Goal: Task Accomplishment & Management: Use online tool/utility

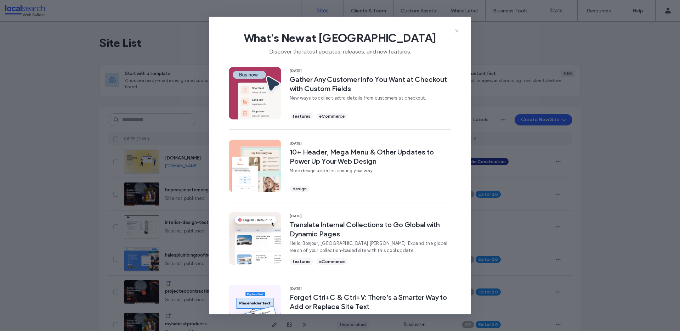
drag, startPoint x: 456, startPoint y: 29, endPoint x: 435, endPoint y: 43, distance: 25.2
click at [456, 29] on icon at bounding box center [457, 31] width 6 height 6
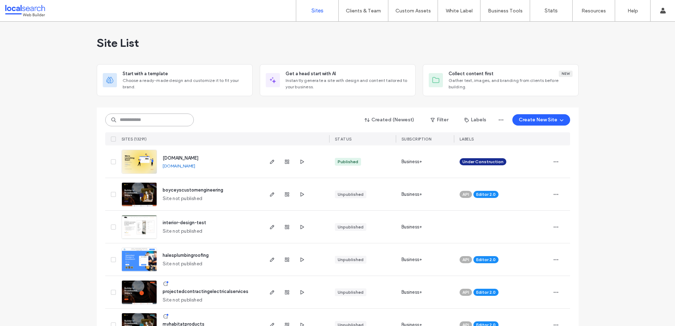
click at [137, 118] on input at bounding box center [149, 119] width 89 height 13
paste input "********"
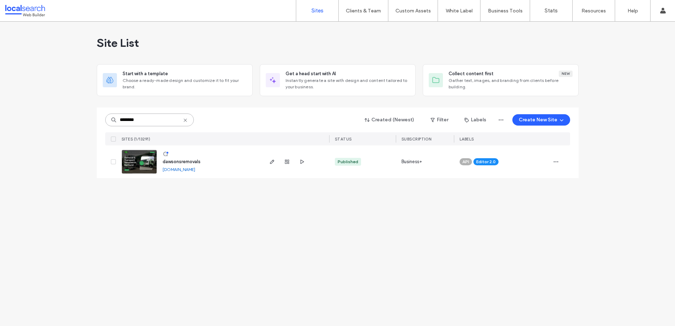
type input "********"
click at [173, 161] on span "dawsonsremovals" at bounding box center [182, 161] width 38 height 5
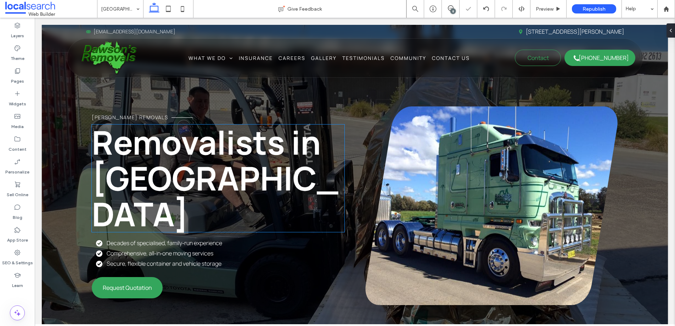
click at [226, 198] on span "Removalists in Wetherhill Park" at bounding box center [215, 178] width 247 height 116
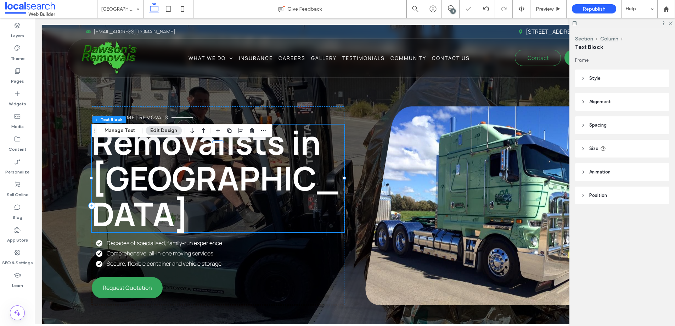
click at [226, 198] on span "Removalists in Wetherhill Park" at bounding box center [215, 178] width 247 height 116
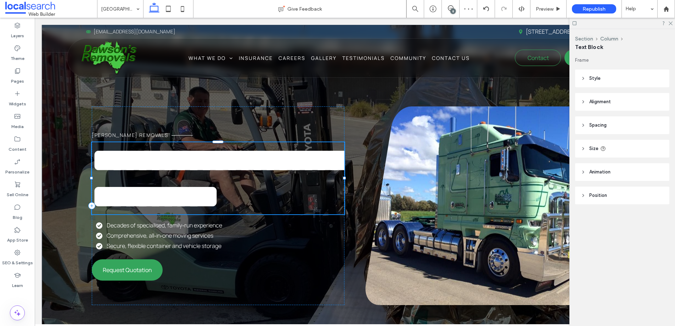
type input "*******"
type input "**"
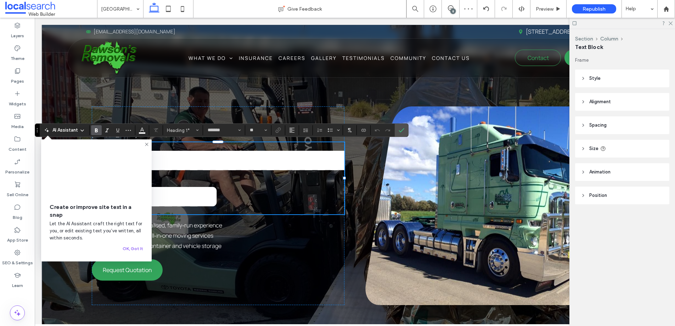
click at [226, 199] on span "**********" at bounding box center [219, 178] width 255 height 68
click at [404, 129] on icon "Confirm" at bounding box center [402, 130] width 6 height 6
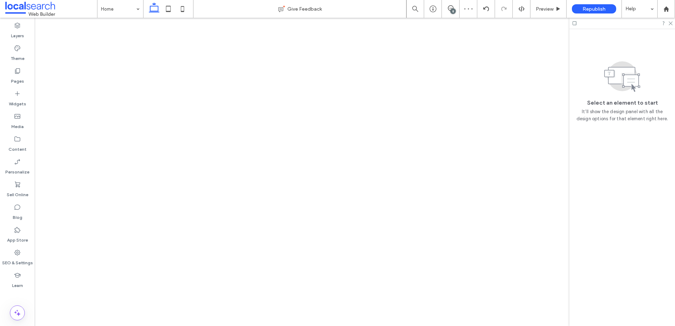
click at [673, 24] on div at bounding box center [622, 23] width 106 height 11
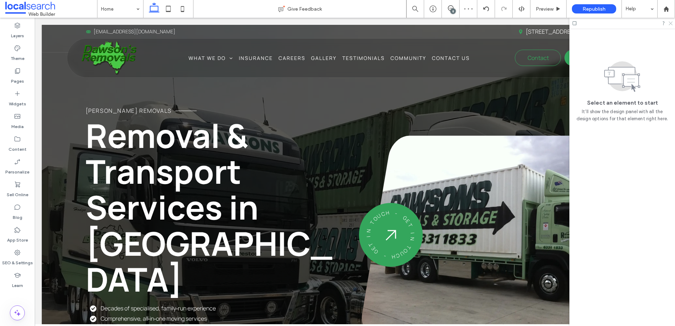
click at [672, 23] on icon at bounding box center [670, 23] width 5 height 5
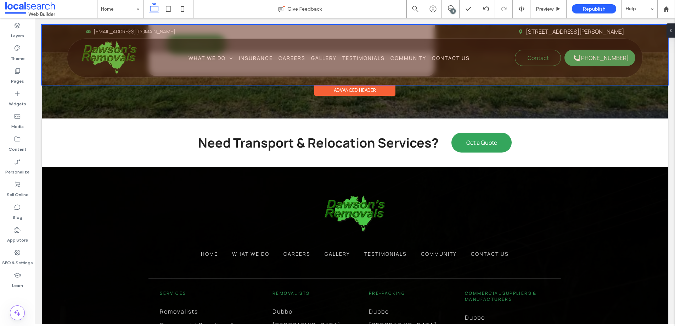
scroll to position [1777, 0]
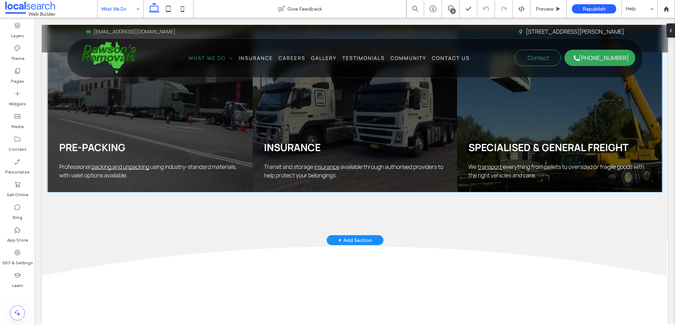
scroll to position [734, 0]
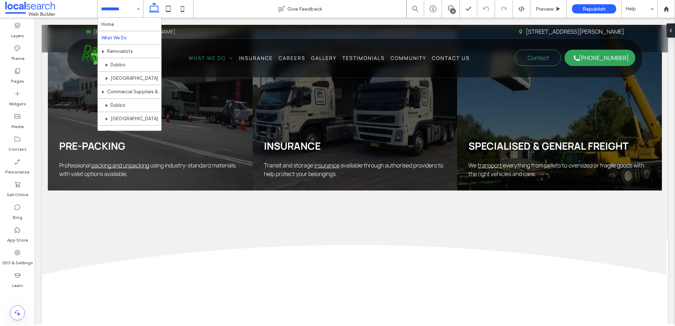
click at [115, 5] on input at bounding box center [118, 9] width 35 height 18
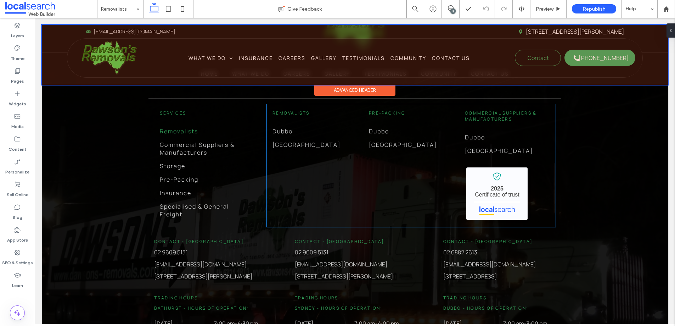
scroll to position [1504, 0]
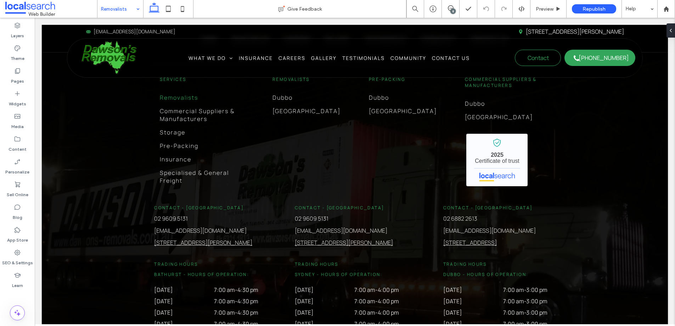
click at [112, 11] on input at bounding box center [118, 9] width 35 height 18
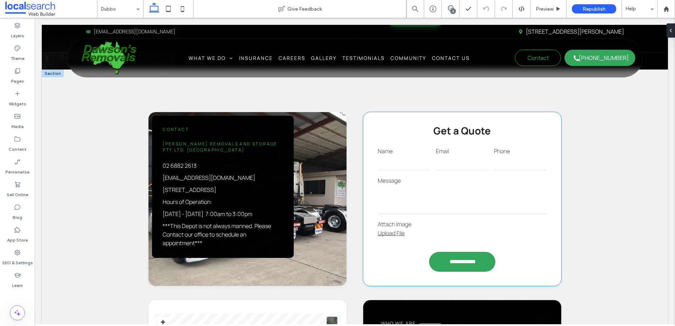
scroll to position [600, 0]
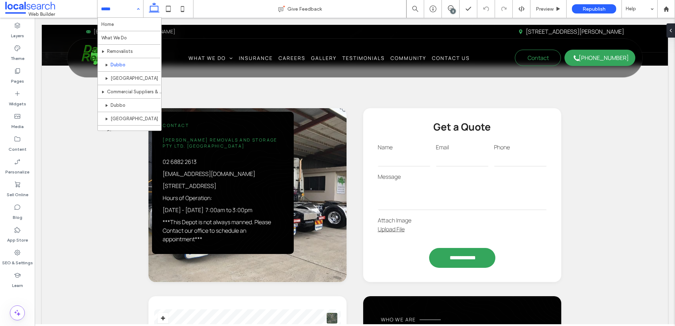
click at [119, 7] on input at bounding box center [118, 9] width 35 height 18
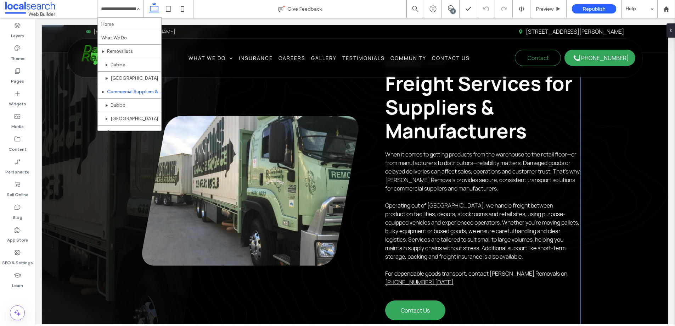
scroll to position [336, 0]
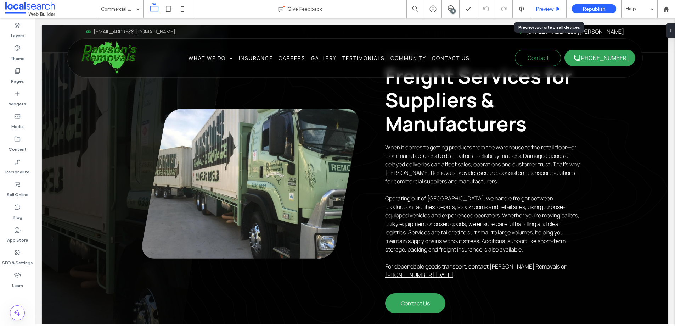
click at [549, 7] on span "Preview" at bounding box center [545, 9] width 18 height 6
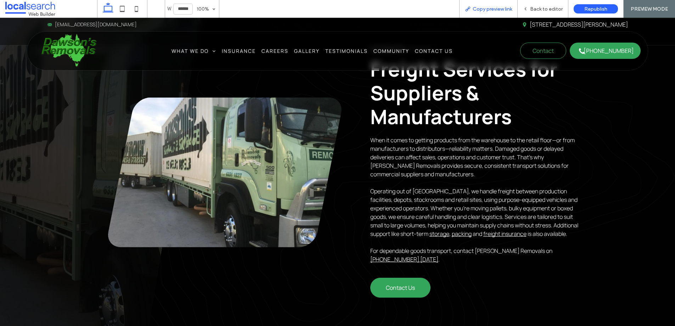
click at [499, 9] on span "Copy preview link" at bounding box center [492, 9] width 39 height 6
click at [538, 11] on span "Back to editor" at bounding box center [546, 9] width 33 height 6
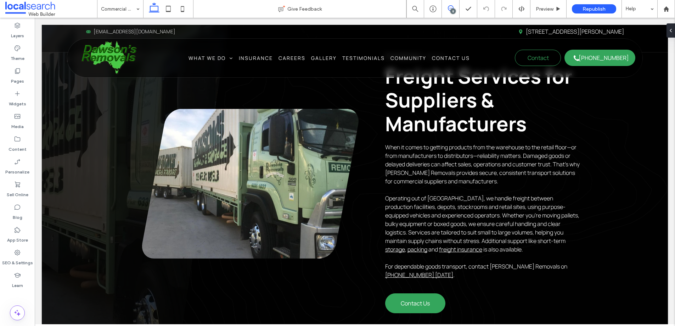
click at [452, 9] on div "8" at bounding box center [452, 11] width 5 height 5
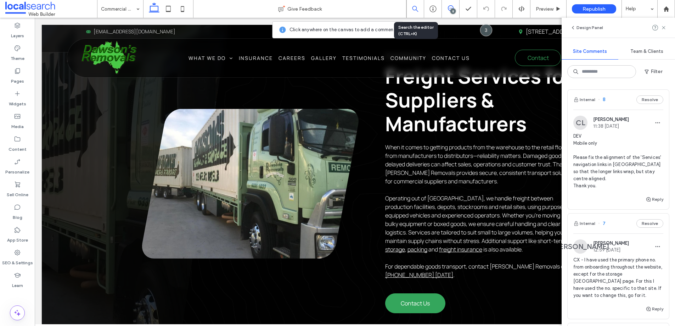
click at [417, 8] on icon at bounding box center [415, 9] width 6 height 6
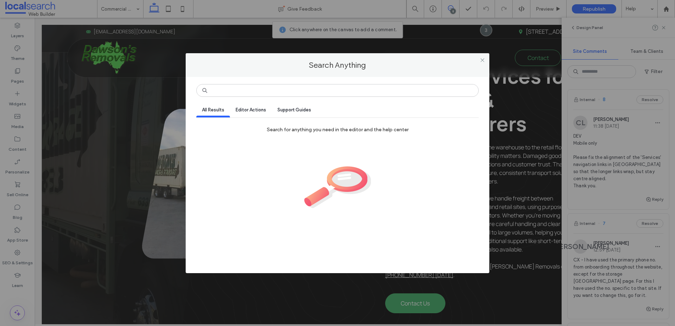
click at [432, 8] on div "Search Anything All Results Editor Actions Support Guides Search for anything y…" at bounding box center [337, 163] width 675 height 326
click at [482, 59] on icon at bounding box center [482, 59] width 5 height 5
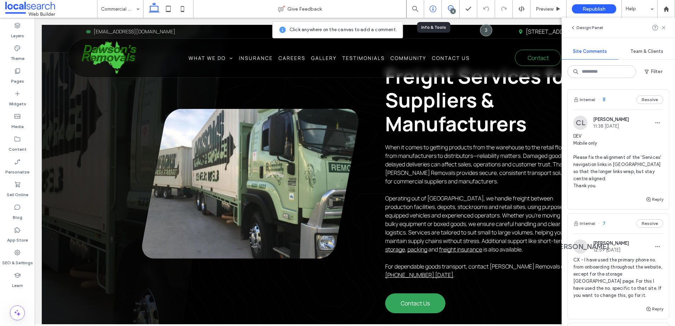
click at [429, 11] on icon at bounding box center [432, 8] width 7 height 7
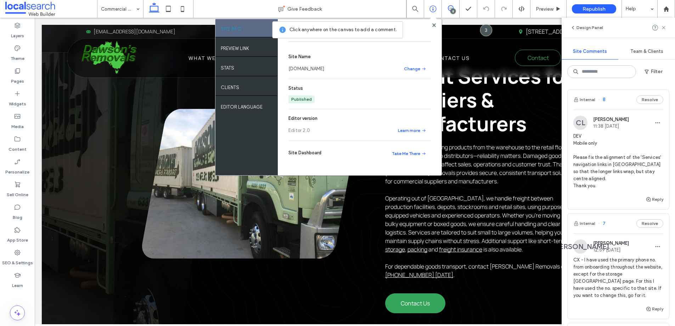
click at [324, 67] on link "[DOMAIN_NAME]" at bounding box center [306, 68] width 36 height 7
click at [449, 8] on icon at bounding box center [451, 8] width 6 height 6
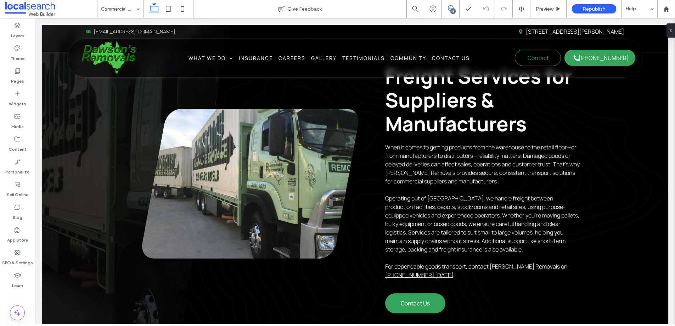
click at [449, 8] on icon at bounding box center [451, 8] width 6 height 6
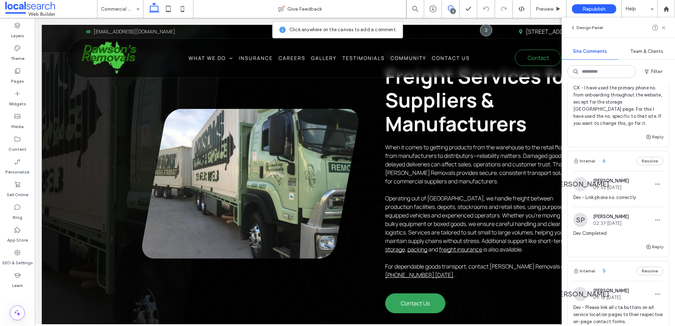
scroll to position [174, 0]
click at [653, 154] on button "Resolve" at bounding box center [649, 158] width 27 height 9
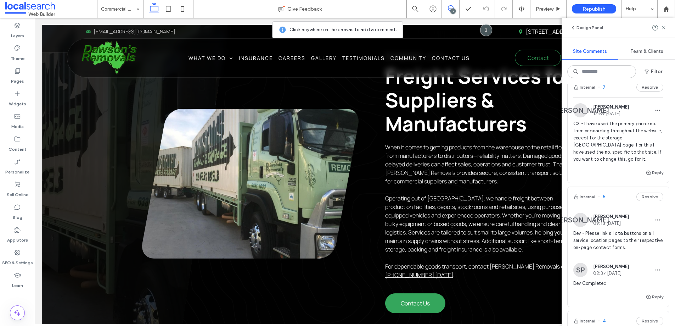
scroll to position [144, 0]
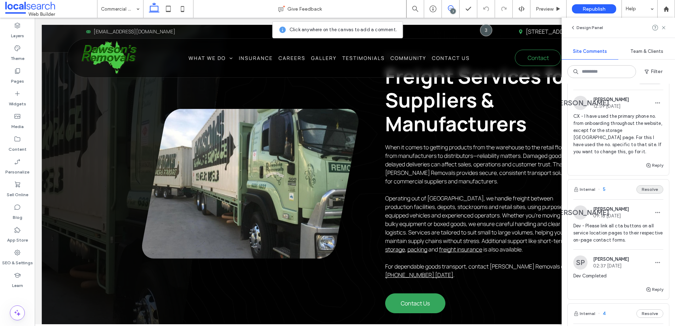
click at [647, 185] on button "Resolve" at bounding box center [649, 189] width 27 height 9
click at [653, 185] on button "Resolve" at bounding box center [649, 189] width 27 height 9
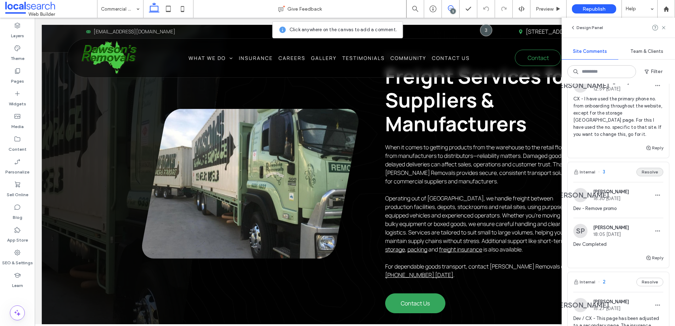
scroll to position [159, 0]
click at [645, 170] on button "Resolve" at bounding box center [649, 174] width 27 height 9
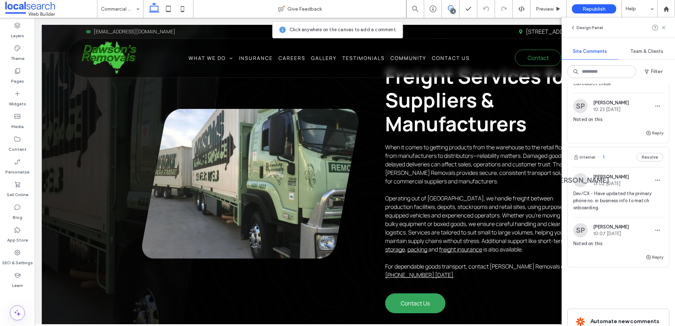
scroll to position [0, 0]
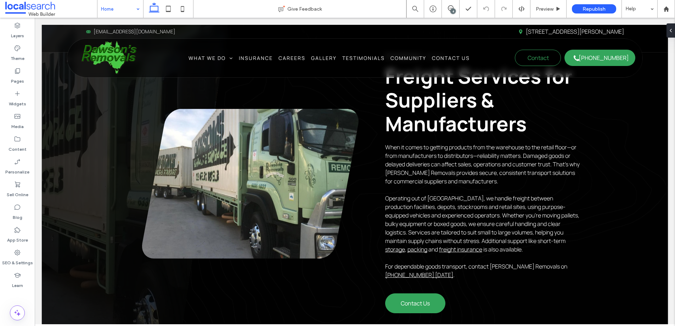
drag, startPoint x: 112, startPoint y: 23, endPoint x: 124, endPoint y: 24, distance: 12.1
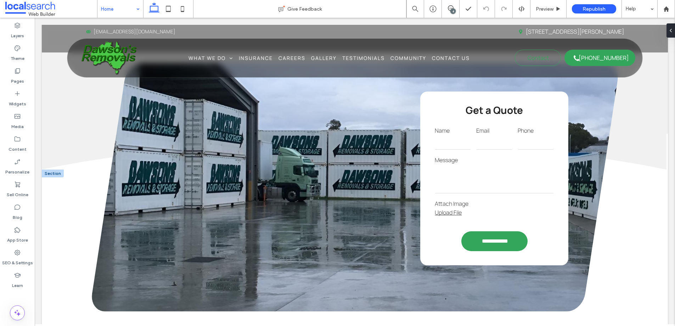
scroll to position [1189, 0]
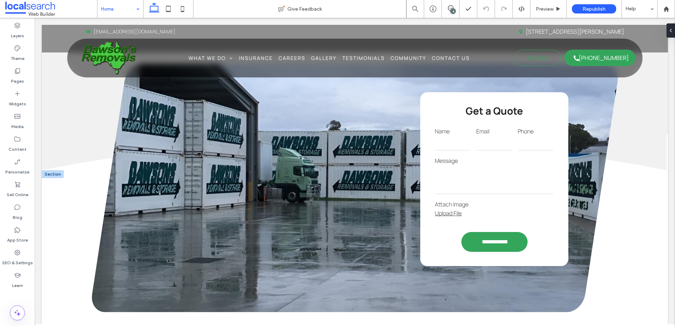
click at [496, 165] on textarea at bounding box center [494, 179] width 119 height 28
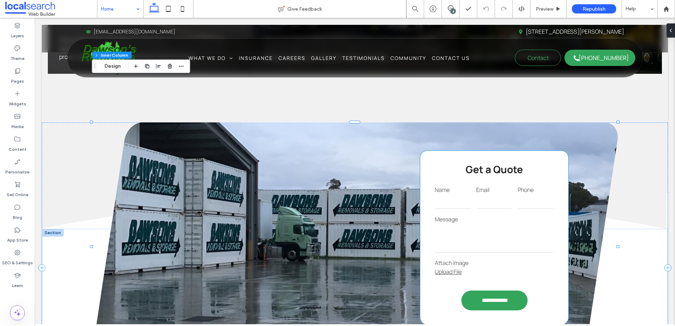
click at [462, 224] on textarea at bounding box center [494, 238] width 119 height 28
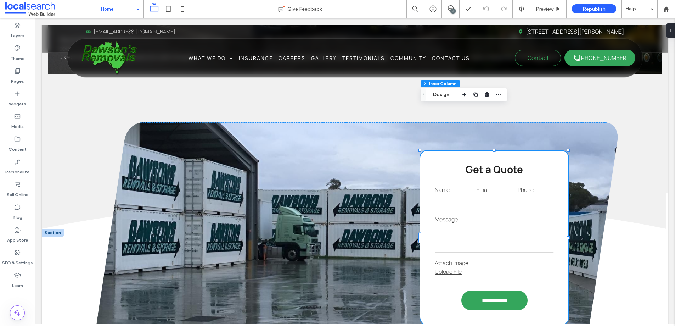
click at [462, 224] on textarea at bounding box center [494, 238] width 119 height 28
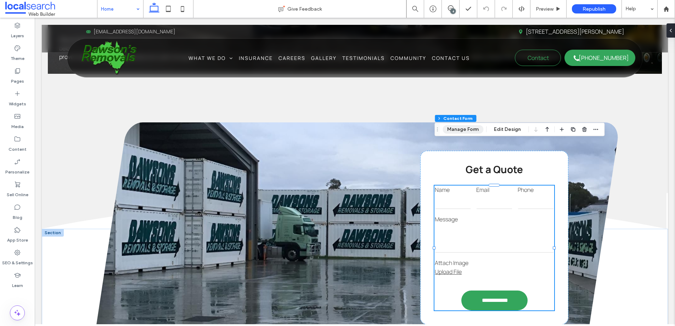
click at [456, 133] on button "Manage Form" at bounding box center [463, 129] width 41 height 9
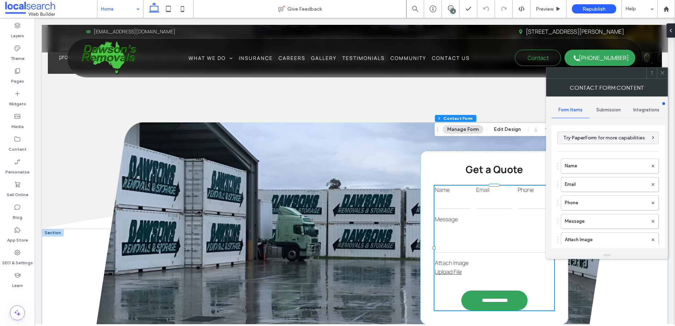
click at [614, 112] on span "Submission" at bounding box center [608, 110] width 24 height 6
click at [569, 145] on label "New submission notification" at bounding box center [608, 143] width 95 height 14
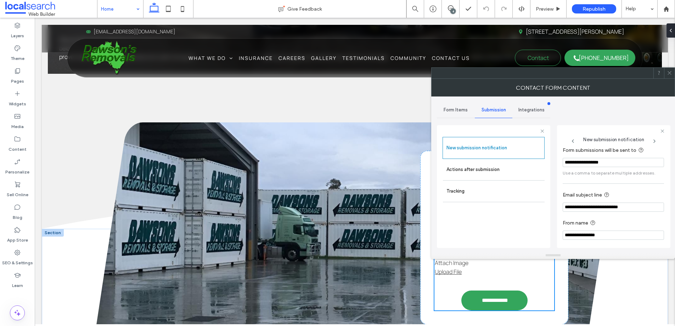
scroll to position [37, 0]
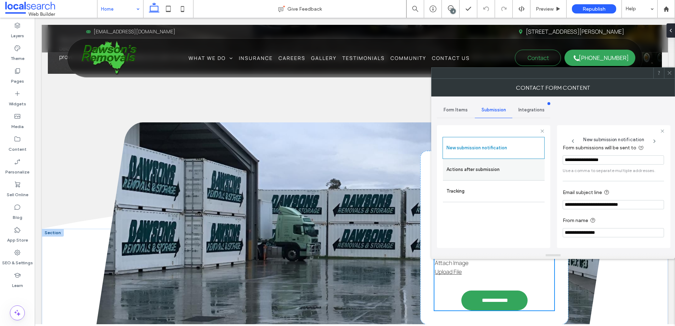
click at [488, 169] on label "Actions after submission" at bounding box center [493, 169] width 95 height 14
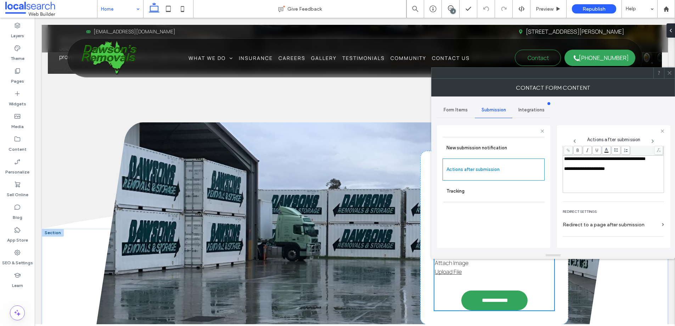
scroll to position [122, 0]
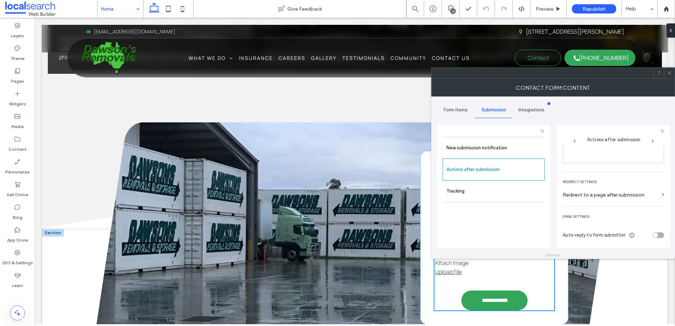
click at [669, 71] on icon at bounding box center [669, 72] width 5 height 5
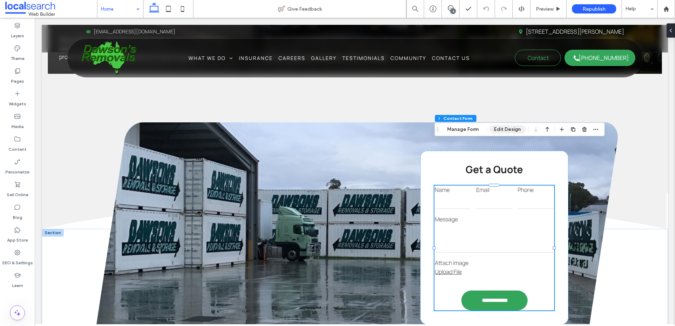
click at [504, 132] on button "Edit Design" at bounding box center [507, 129] width 36 height 9
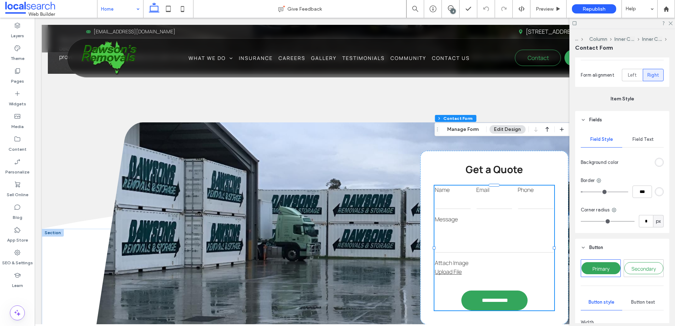
scroll to position [208, 0]
click at [644, 140] on div "Field Text" at bounding box center [642, 137] width 41 height 16
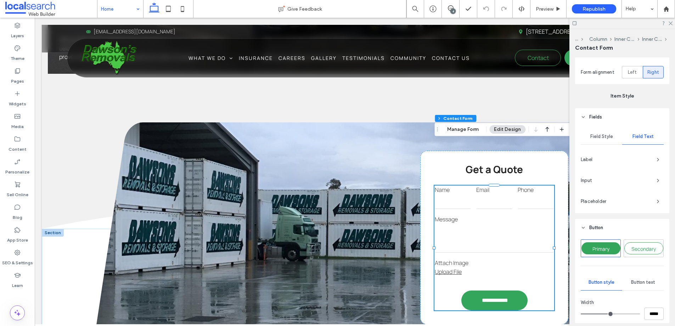
click at [652, 178] on div "Input" at bounding box center [622, 180] width 83 height 11
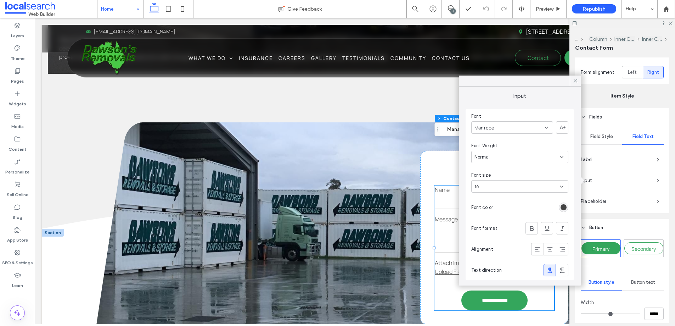
click at [577, 80] on icon at bounding box center [575, 81] width 6 height 6
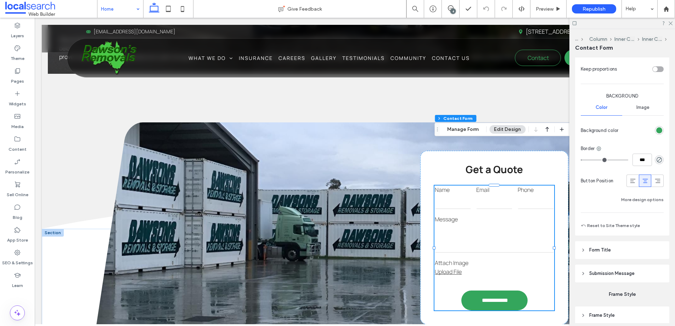
scroll to position [532, 0]
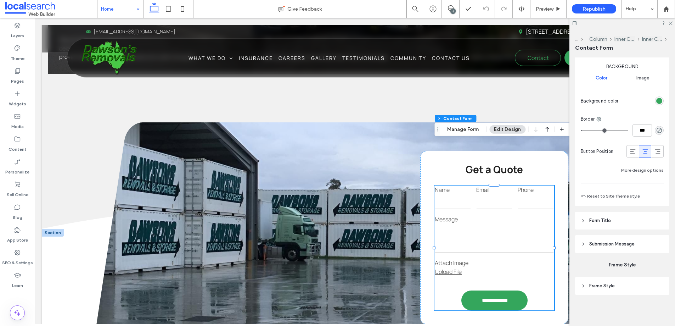
click at [606, 250] on header "Submission Message" at bounding box center [622, 244] width 94 height 18
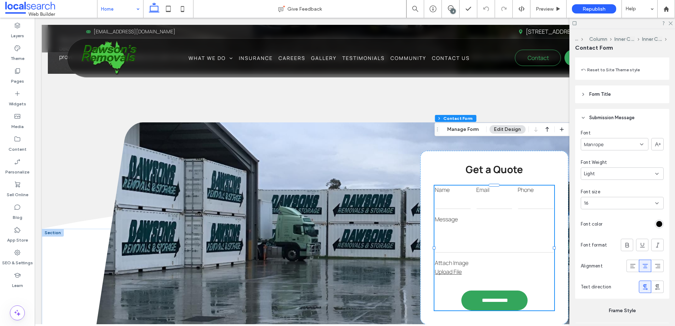
scroll to position [678, 0]
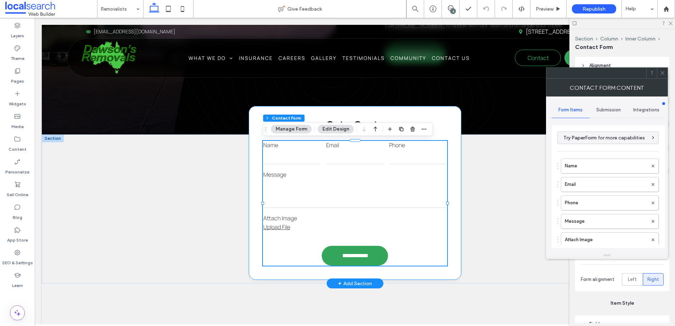
scroll to position [524, 0]
click at [610, 107] on span "Submission" at bounding box center [608, 110] width 24 height 6
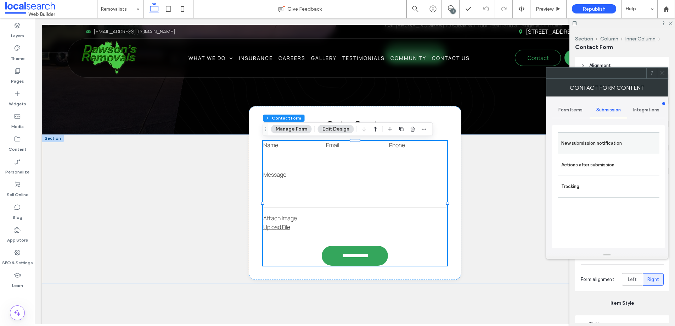
drag, startPoint x: 591, startPoint y: 144, endPoint x: 582, endPoint y: 143, distance: 8.9
click at [590, 144] on label "New submission notification" at bounding box center [608, 143] width 95 height 14
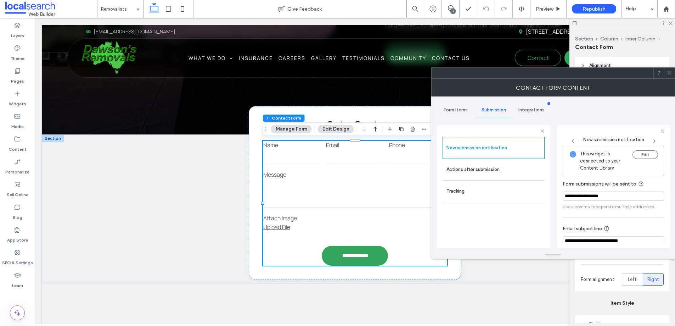
scroll to position [37, 0]
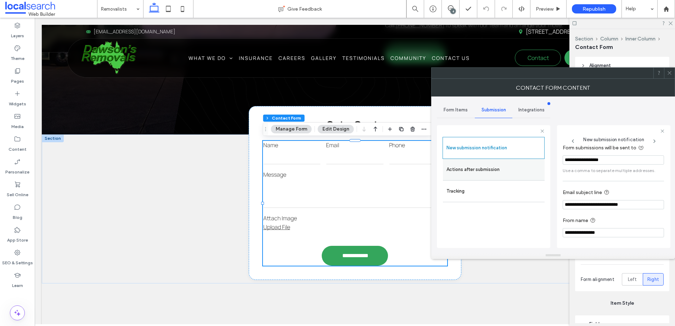
click at [466, 167] on label "Actions after submission" at bounding box center [493, 169] width 95 height 14
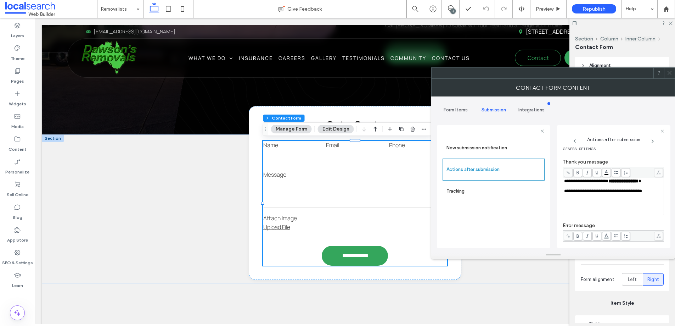
scroll to position [0, 0]
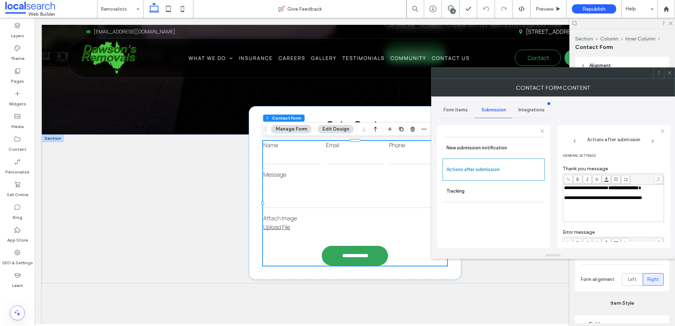
drag, startPoint x: 670, startPoint y: 74, endPoint x: 640, endPoint y: 73, distance: 30.2
click at [670, 74] on icon at bounding box center [669, 72] width 5 height 5
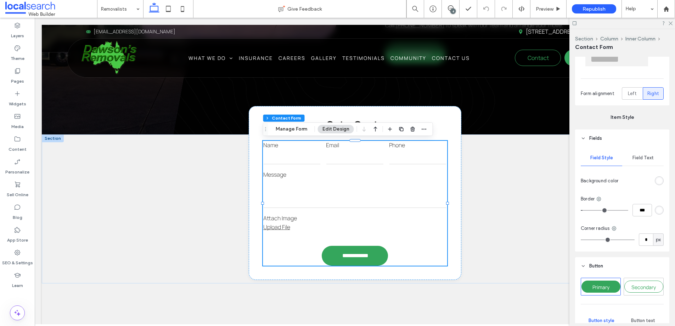
scroll to position [207, 0]
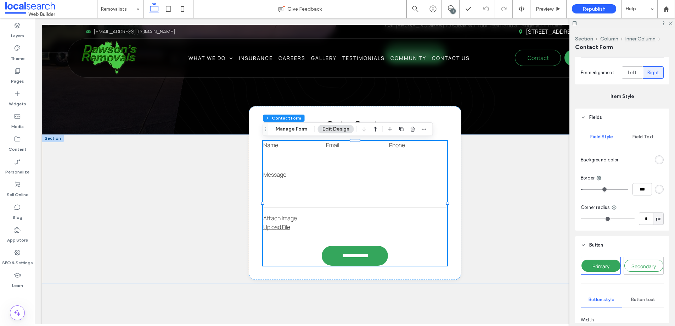
click at [634, 137] on span "Field Text" at bounding box center [643, 137] width 21 height 6
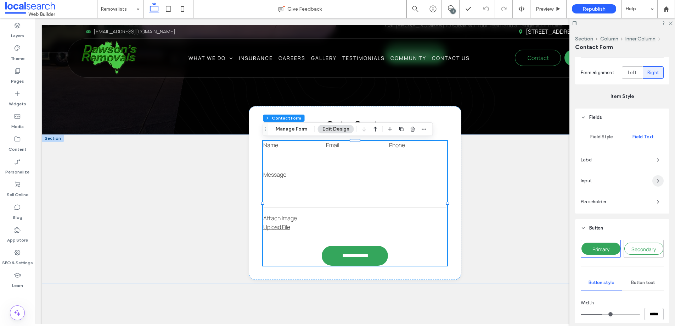
click at [659, 179] on icon "button" at bounding box center [658, 181] width 6 height 6
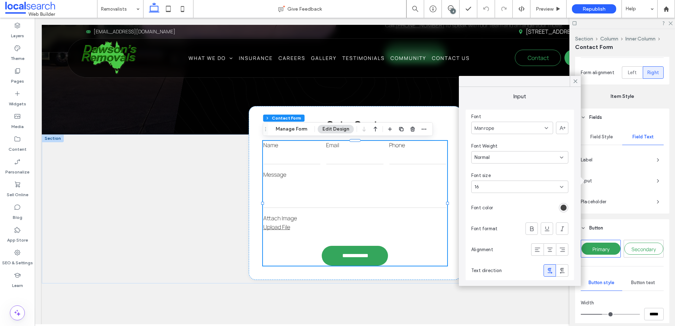
drag, startPoint x: 577, startPoint y: 81, endPoint x: 577, endPoint y: 105, distance: 24.5
click at [577, 81] on icon at bounding box center [575, 81] width 6 height 6
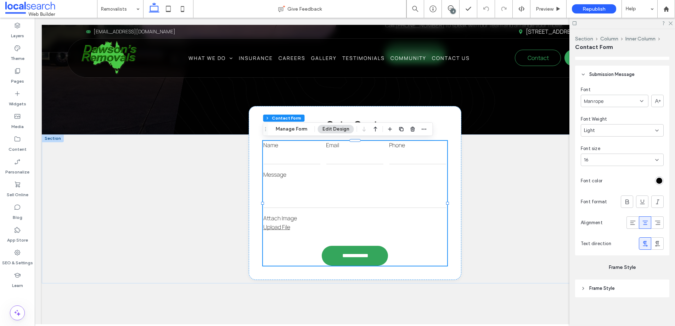
scroll to position [703, 0]
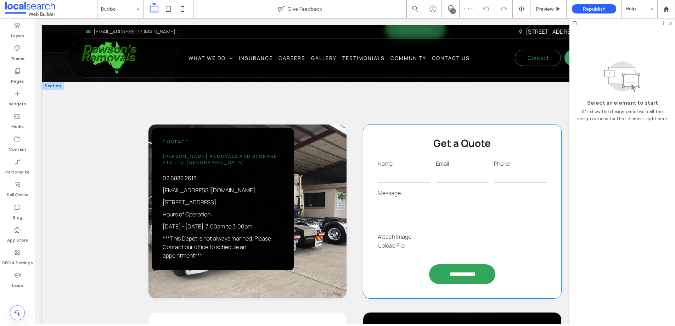
scroll to position [587, 0]
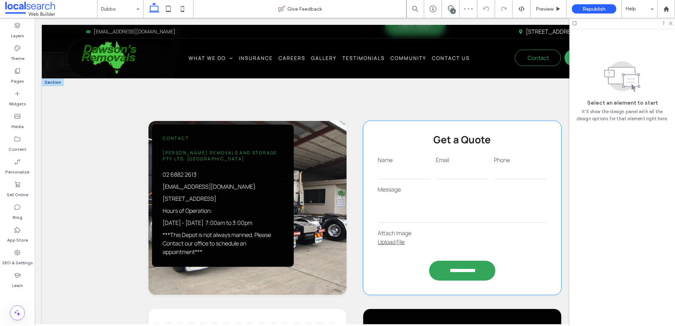
click at [451, 191] on label "Message" at bounding box center [462, 189] width 169 height 8
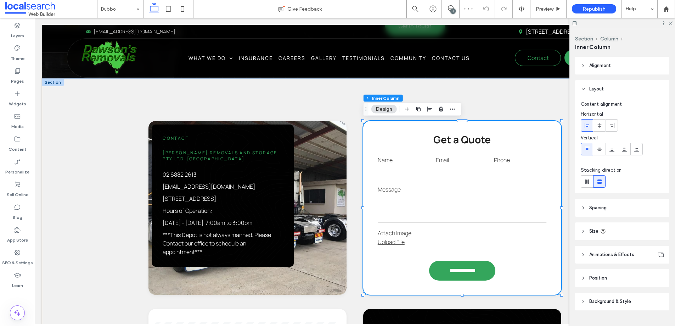
click at [451, 191] on label "Message" at bounding box center [462, 189] width 169 height 8
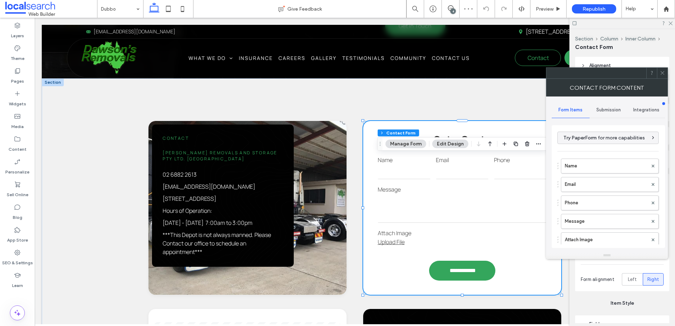
type input "**********"
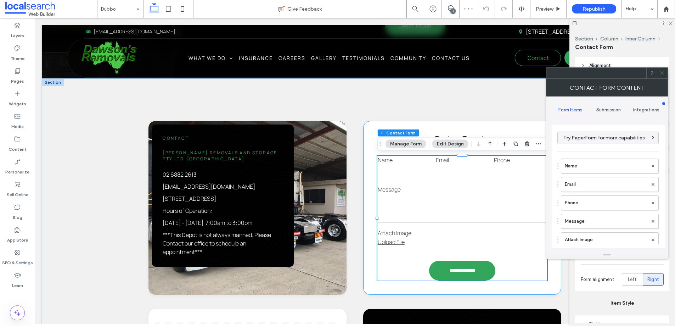
type input "*"
type input "***"
type input "*"
type input "***"
click at [613, 108] on span "Submission" at bounding box center [608, 110] width 24 height 6
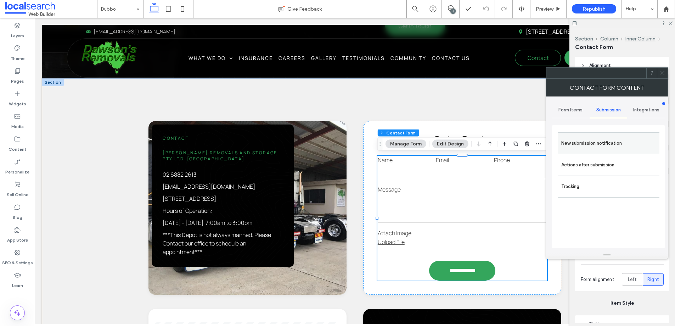
click at [596, 141] on label "New submission notification" at bounding box center [608, 143] width 95 height 14
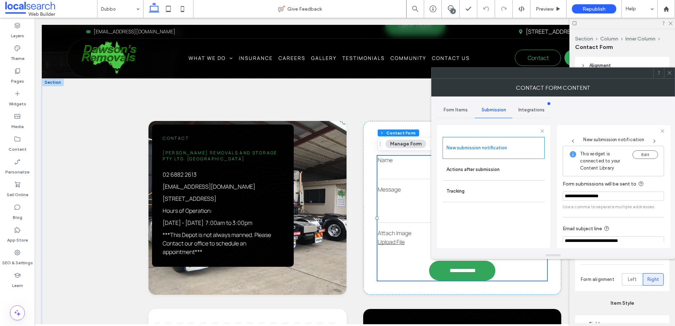
scroll to position [37, 0]
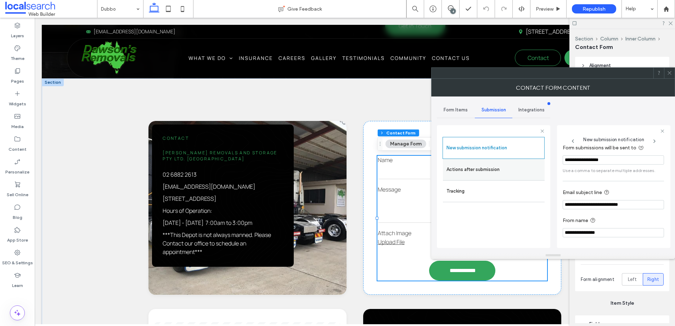
drag, startPoint x: 491, startPoint y: 172, endPoint x: 527, endPoint y: 172, distance: 36.1
click at [491, 172] on label "Actions after submission" at bounding box center [493, 169] width 95 height 14
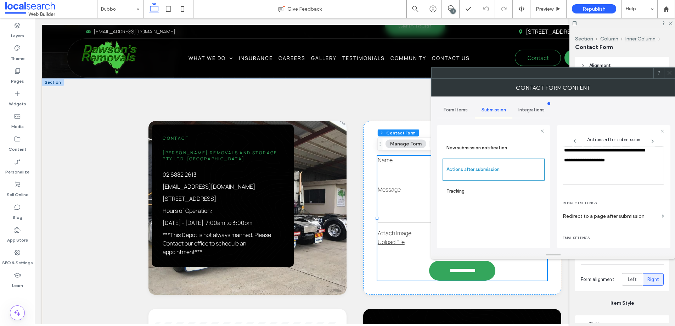
scroll to position [122, 0]
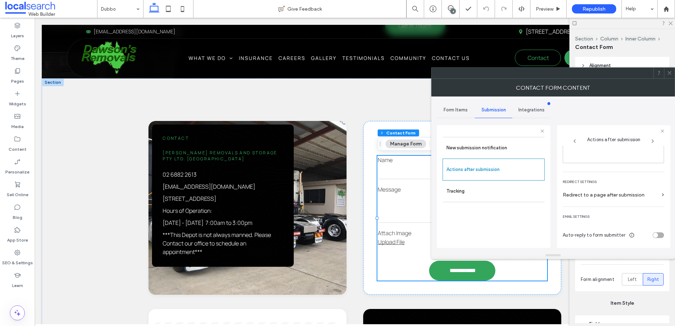
click at [671, 73] on icon at bounding box center [669, 72] width 5 height 5
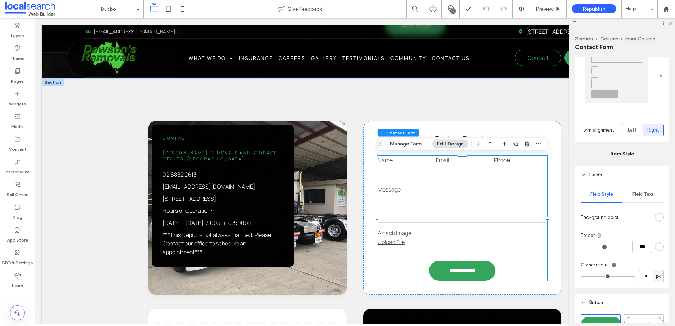
scroll to position [167, 0]
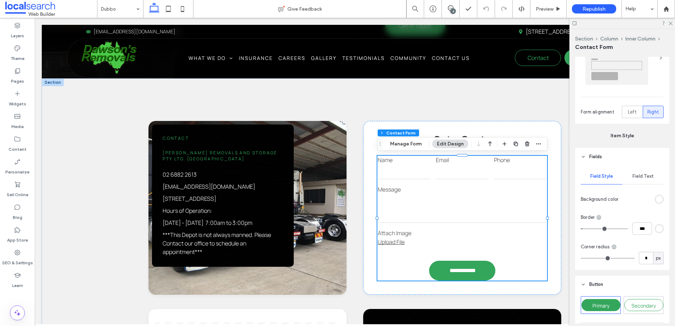
drag, startPoint x: 642, startPoint y: 174, endPoint x: 642, endPoint y: 170, distance: 3.6
click at [642, 172] on div "Field Text" at bounding box center [642, 176] width 41 height 16
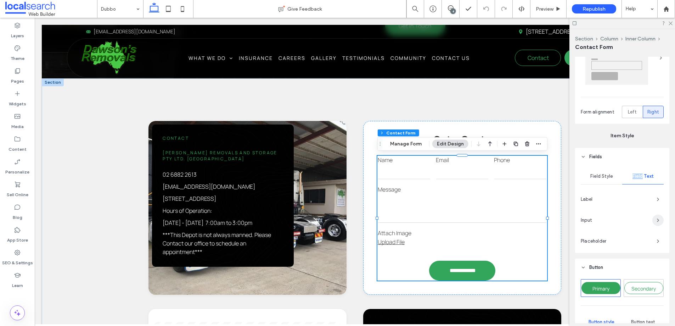
click at [655, 215] on span "button" at bounding box center [657, 219] width 11 height 11
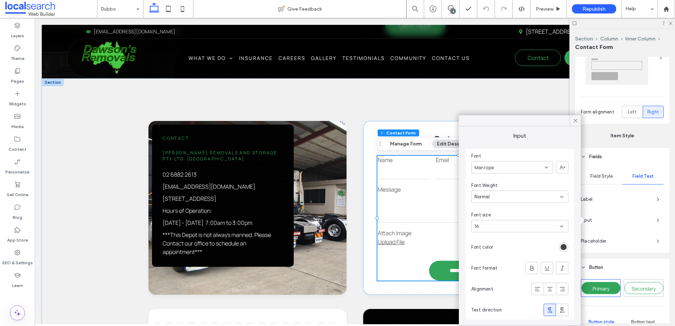
drag, startPoint x: 574, startPoint y: 120, endPoint x: 580, endPoint y: 129, distance: 10.7
click at [574, 120] on icon at bounding box center [575, 120] width 6 height 6
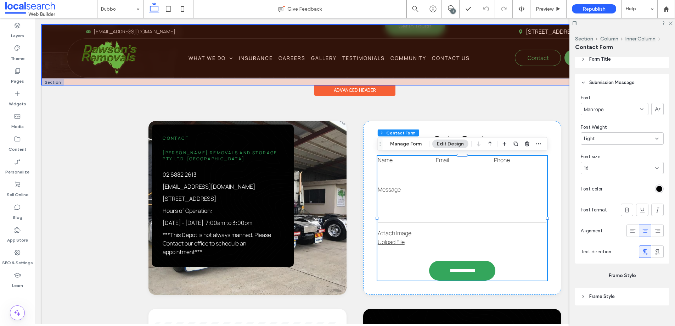
scroll to position [698, 0]
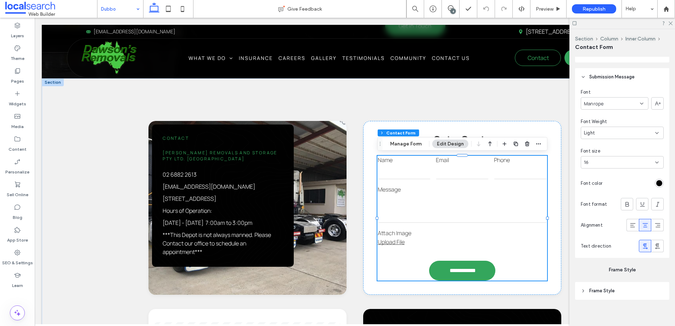
drag, startPoint x: 120, startPoint y: 7, endPoint x: 123, endPoint y: 12, distance: 6.3
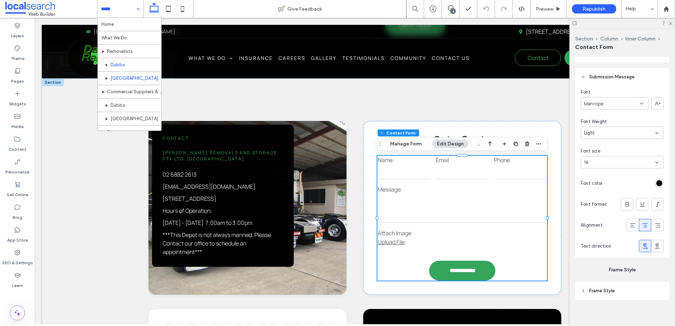
scroll to position [36, 0]
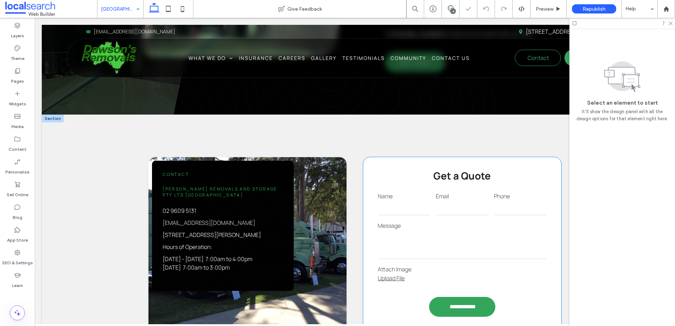
scroll to position [505, 0]
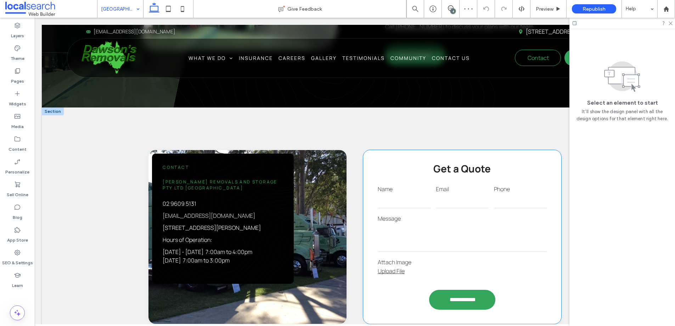
click at [459, 255] on div "Attach Image Upload File" at bounding box center [462, 269] width 174 height 29
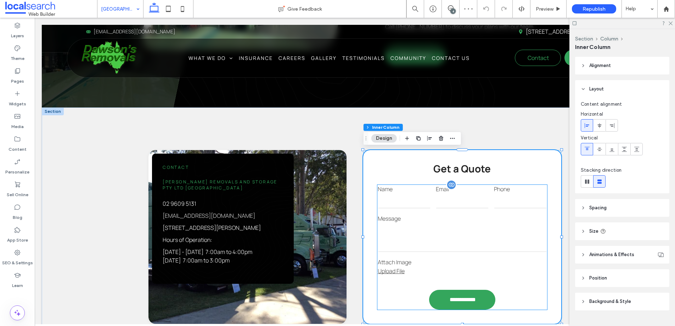
click at [435, 243] on textarea at bounding box center [462, 237] width 169 height 28
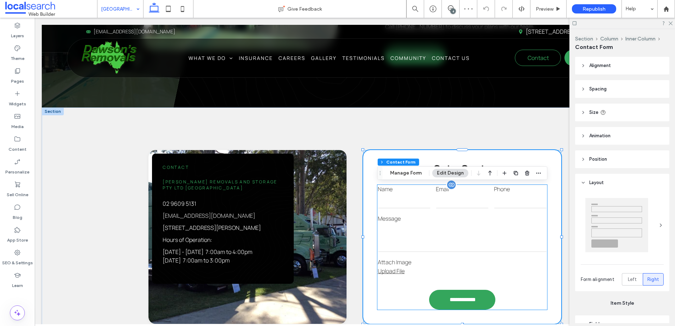
type input "*"
type input "***"
type input "*"
type input "***"
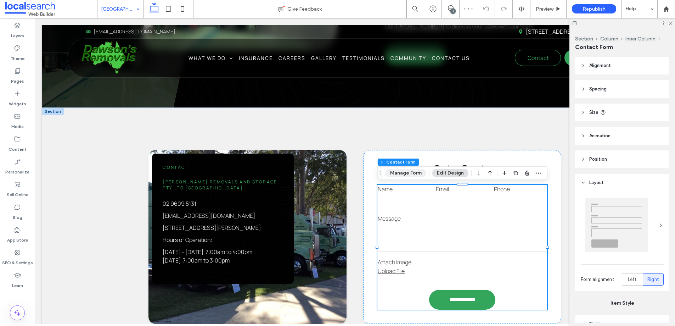
click at [415, 176] on button "Manage Form" at bounding box center [406, 173] width 41 height 9
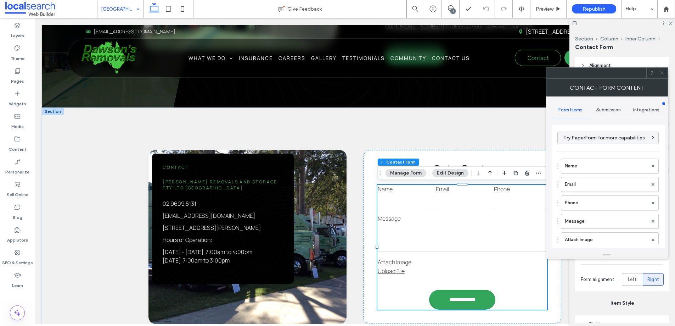
click at [596, 112] on span "Submission" at bounding box center [608, 110] width 24 height 6
click at [591, 144] on label "New submission notification" at bounding box center [608, 143] width 95 height 14
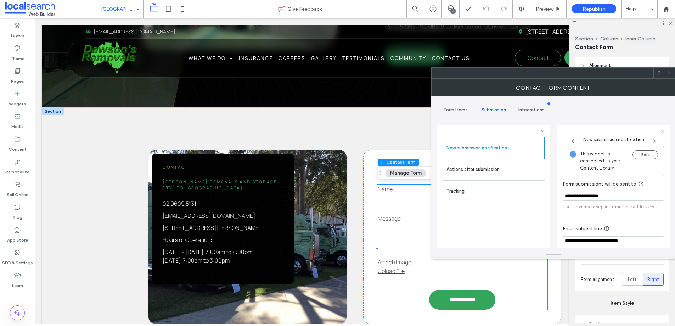
scroll to position [37, 0]
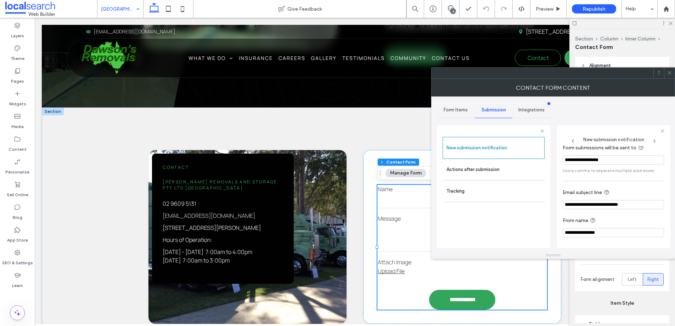
drag, startPoint x: 460, startPoint y: 172, endPoint x: 555, endPoint y: 184, distance: 95.7
click at [466, 172] on label "Actions after submission" at bounding box center [493, 169] width 95 height 14
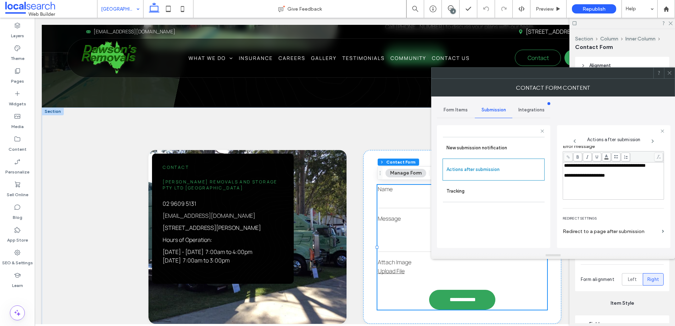
scroll to position [122, 0]
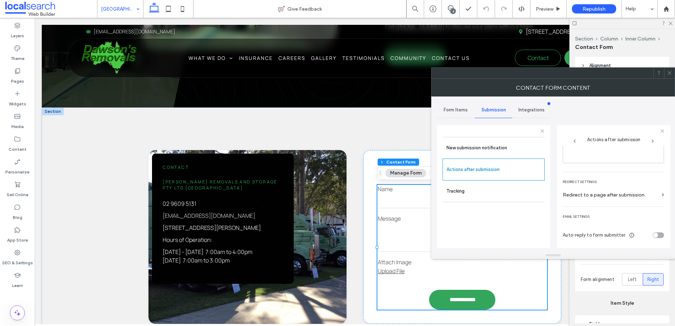
click at [669, 73] on icon at bounding box center [669, 72] width 5 height 5
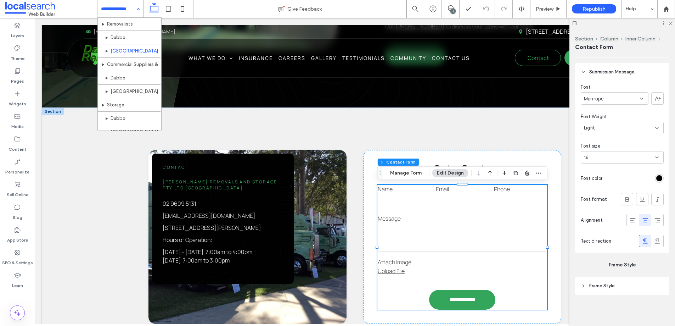
scroll to position [30, 0]
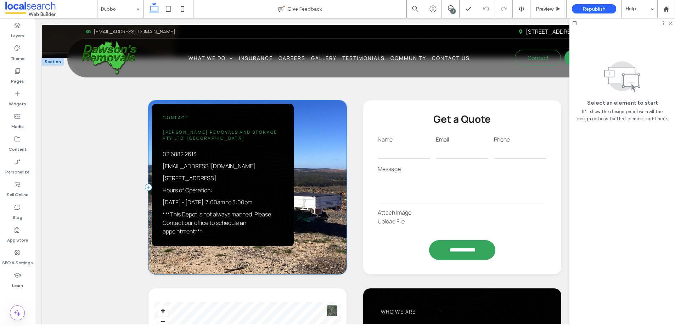
scroll to position [627, 0]
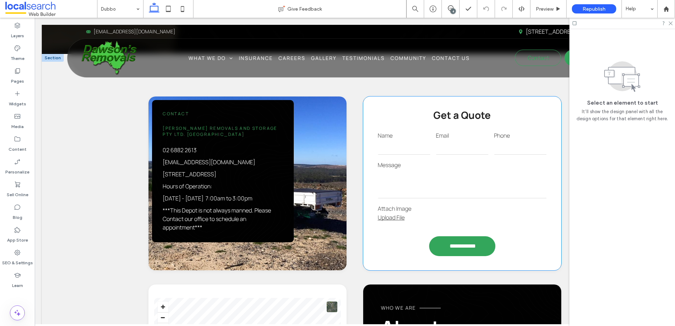
click at [394, 170] on textarea at bounding box center [462, 184] width 169 height 28
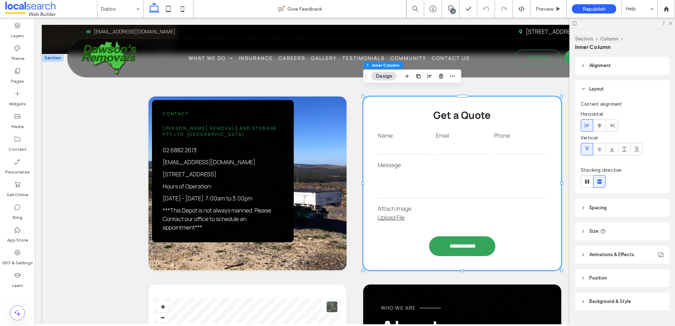
click at [394, 170] on textarea at bounding box center [462, 184] width 169 height 28
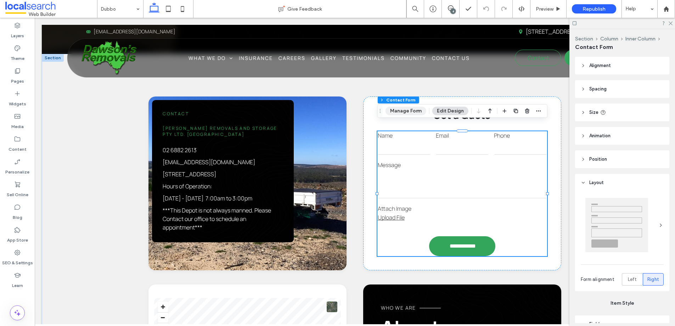
click at [395, 113] on button "Manage Form" at bounding box center [406, 111] width 41 height 9
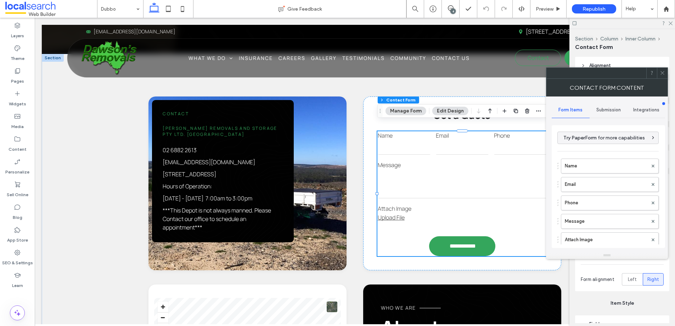
click at [607, 114] on div "Submission" at bounding box center [609, 110] width 38 height 16
drag, startPoint x: 587, startPoint y: 148, endPoint x: 585, endPoint y: 144, distance: 4.3
click at [586, 148] on label "New submission notification" at bounding box center [608, 143] width 95 height 14
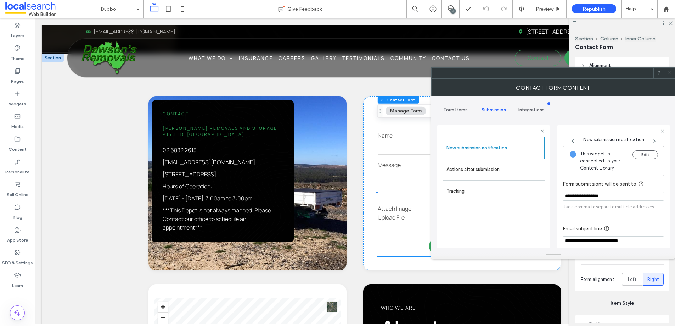
scroll to position [37, 0]
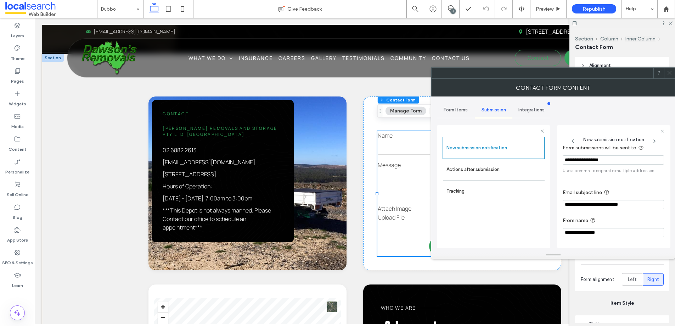
click at [510, 167] on label "Actions after submission" at bounding box center [493, 169] width 95 height 14
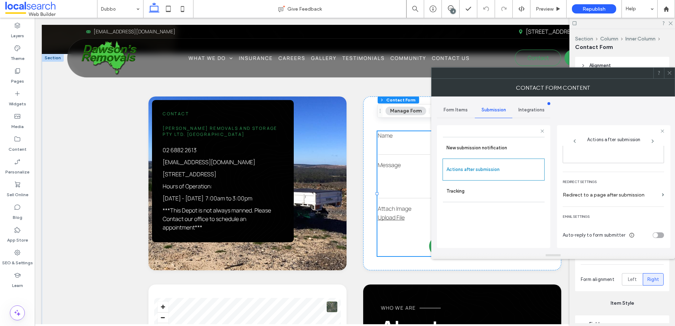
scroll to position [0, 0]
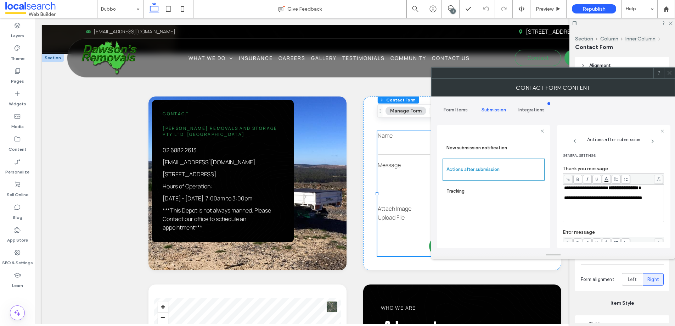
drag, startPoint x: 667, startPoint y: 72, endPoint x: 652, endPoint y: 89, distance: 22.6
click at [667, 72] on icon at bounding box center [669, 72] width 5 height 5
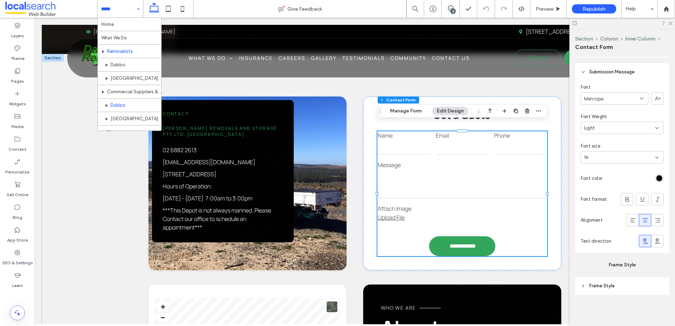
scroll to position [42, 0]
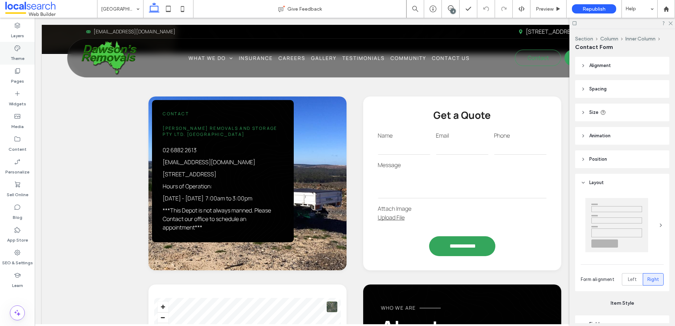
type input "*"
type input "***"
type input "*"
type input "***"
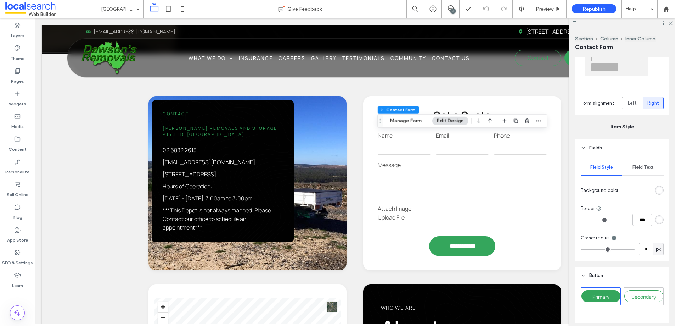
scroll to position [182, 0]
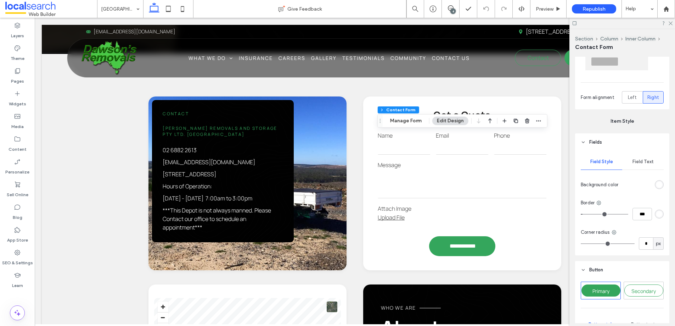
click at [641, 164] on span "Field Text" at bounding box center [643, 162] width 21 height 6
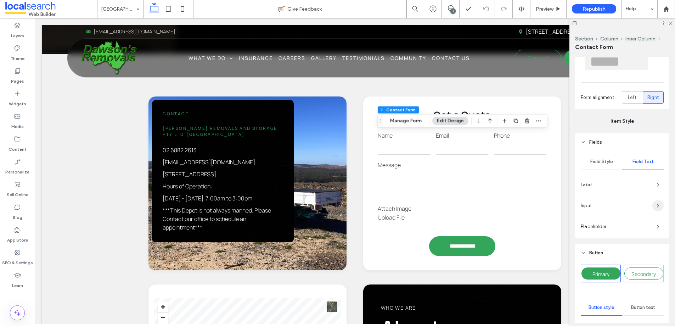
click at [658, 205] on use "button" at bounding box center [657, 205] width 1 height 3
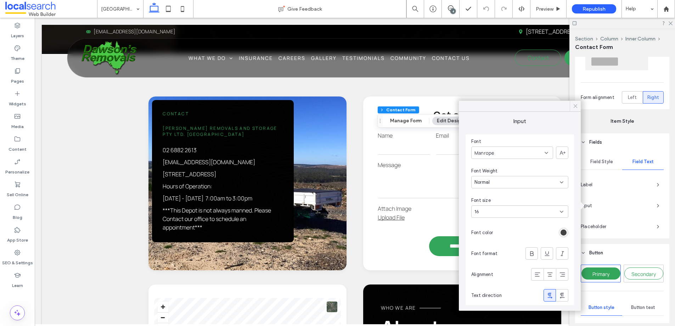
click at [576, 108] on icon at bounding box center [575, 106] width 6 height 6
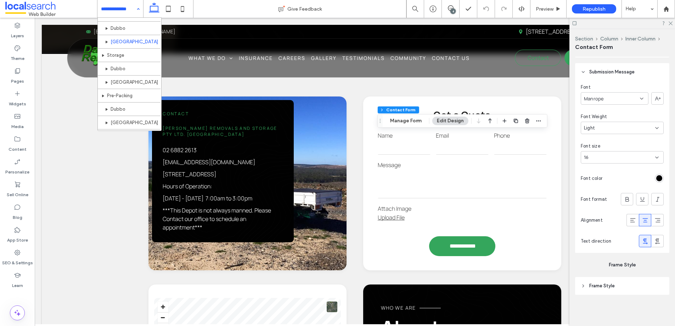
scroll to position [79, 0]
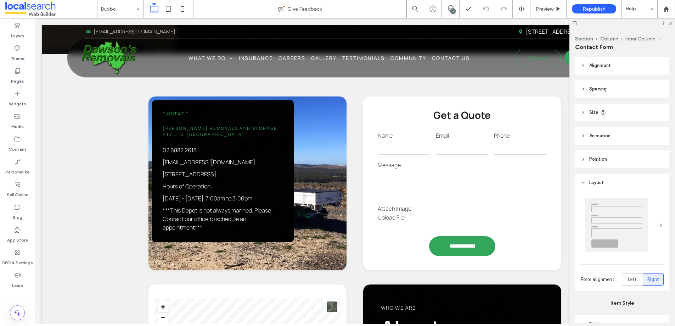
type input "*"
type input "***"
type input "*"
type input "***"
click at [389, 162] on button "Manage Form" at bounding box center [406, 162] width 41 height 9
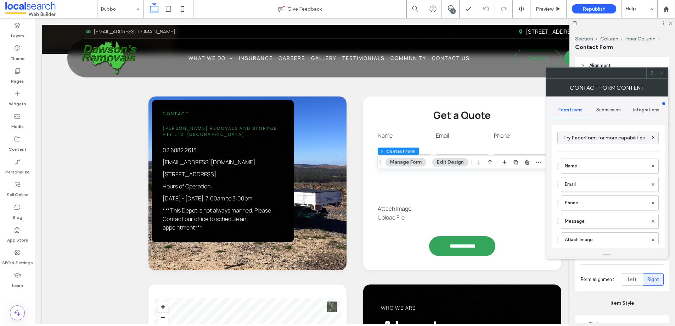
drag, startPoint x: 597, startPoint y: 112, endPoint x: 595, endPoint y: 115, distance: 3.8
click at [597, 112] on span "Submission" at bounding box center [608, 110] width 24 height 6
click at [571, 140] on label "New submission notification" at bounding box center [608, 143] width 95 height 14
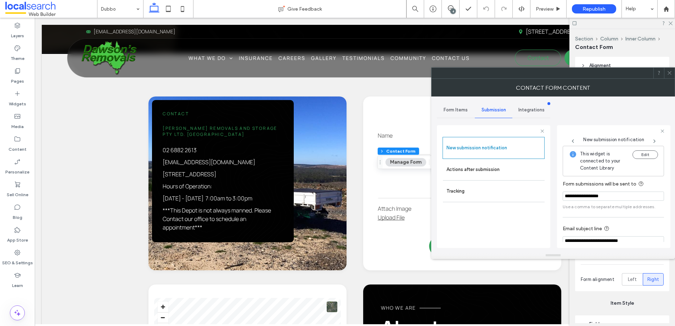
scroll to position [37, 0]
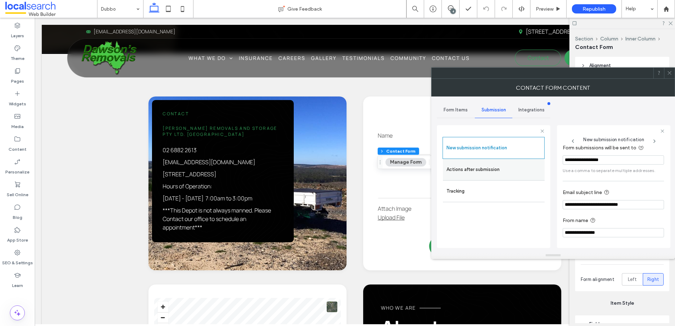
drag, startPoint x: 480, startPoint y: 169, endPoint x: 532, endPoint y: 170, distance: 51.8
click at [481, 169] on label "Actions after submission" at bounding box center [493, 169] width 95 height 14
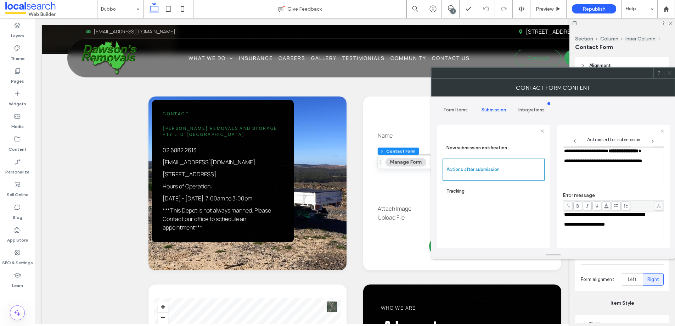
scroll to position [122, 0]
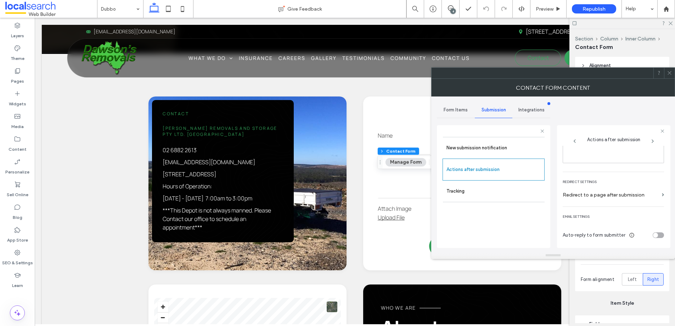
click at [668, 74] on use at bounding box center [670, 73] width 4 height 4
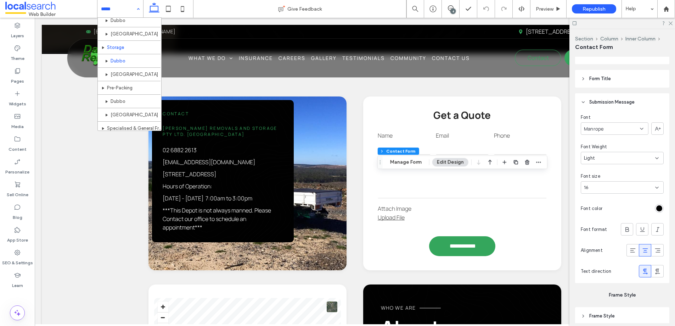
scroll to position [85, 0]
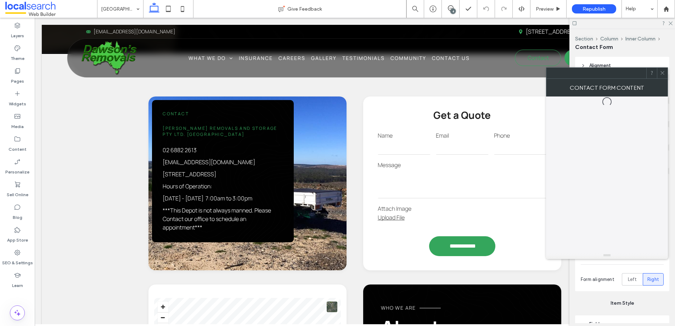
type input "*"
type input "***"
type input "*"
type input "***"
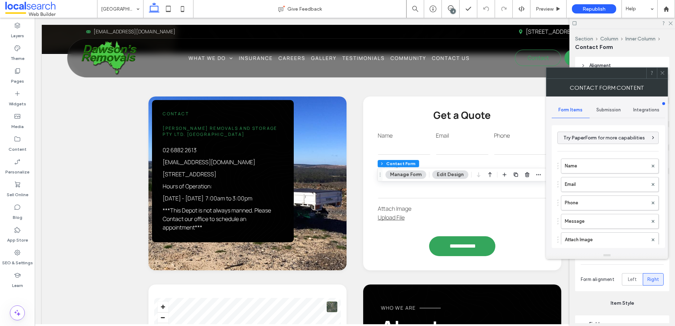
click at [605, 110] on span "Submission" at bounding box center [608, 110] width 24 height 6
click at [592, 139] on label "New submission notification" at bounding box center [608, 143] width 95 height 14
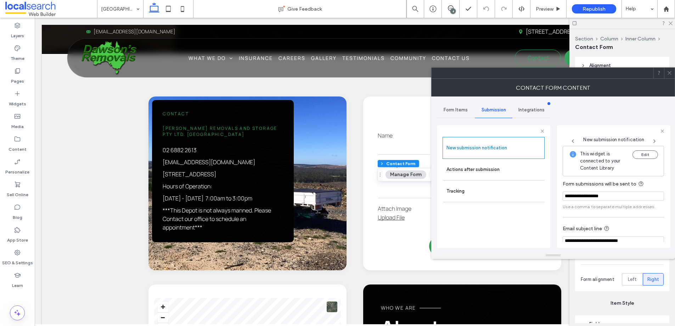
scroll to position [37, 0]
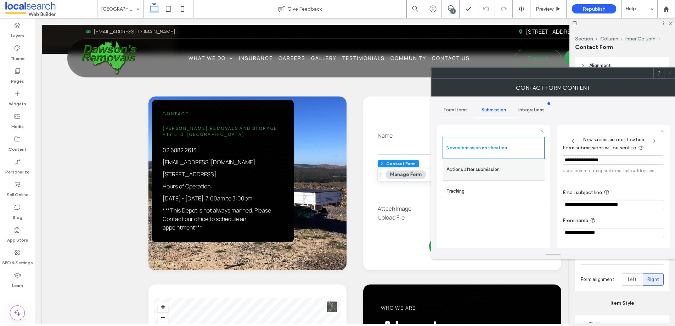
drag, startPoint x: 480, startPoint y: 175, endPoint x: 487, endPoint y: 175, distance: 6.4
click at [480, 175] on label "Actions after submission" at bounding box center [493, 169] width 95 height 14
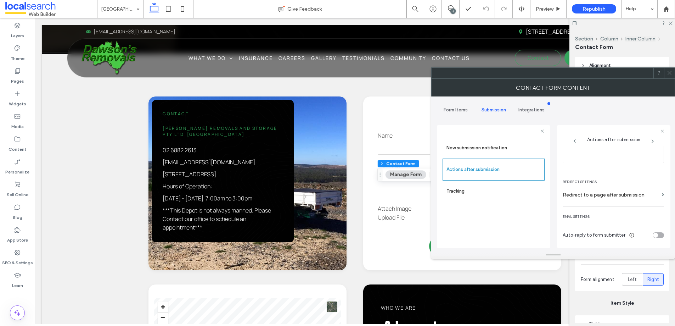
scroll to position [0, 0]
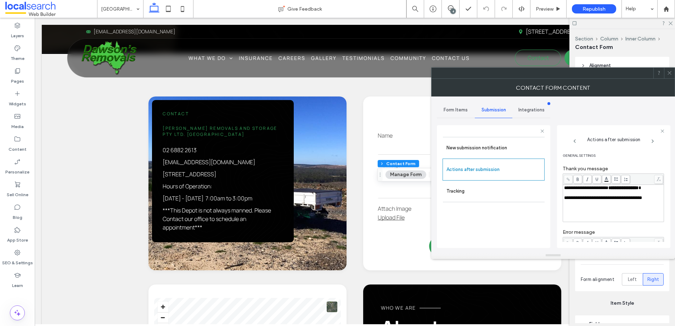
click at [670, 77] on span at bounding box center [669, 73] width 5 height 11
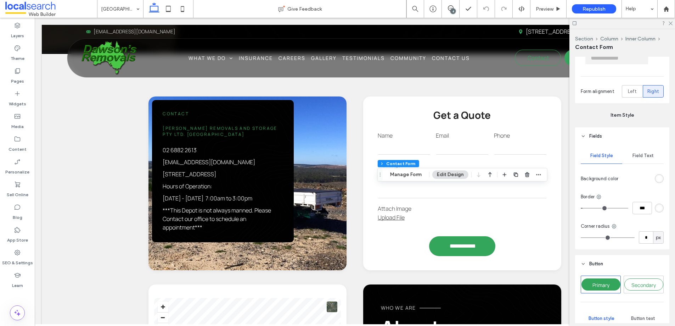
scroll to position [190, 0]
click at [637, 152] on span "Field Text" at bounding box center [643, 154] width 21 height 6
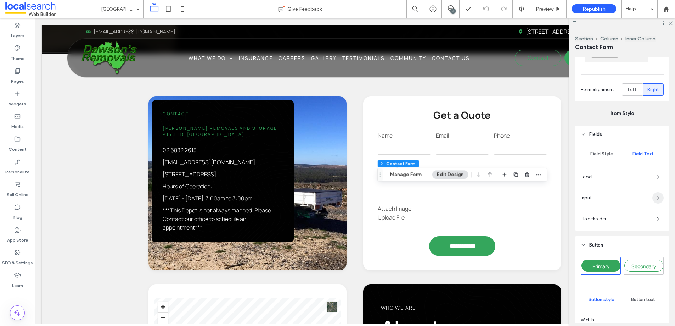
click at [654, 197] on span "button" at bounding box center [657, 197] width 11 height 11
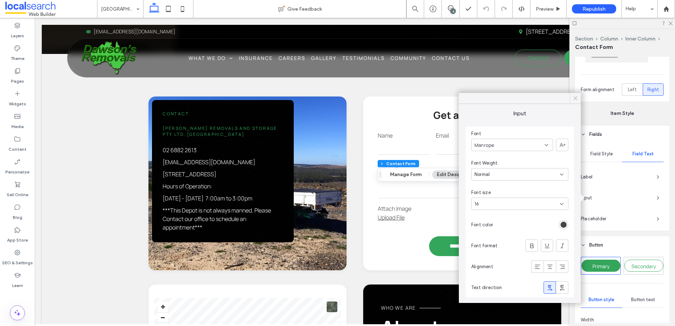
click at [575, 100] on icon at bounding box center [575, 98] width 6 height 6
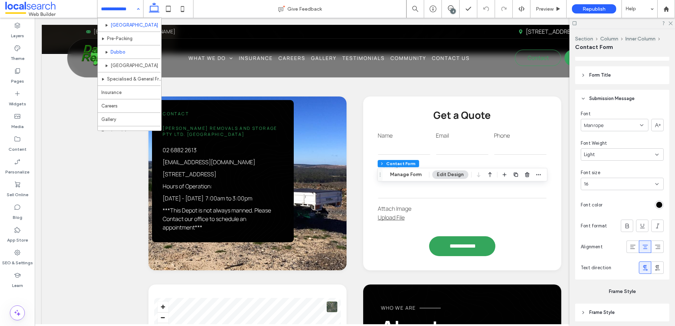
scroll to position [141, 0]
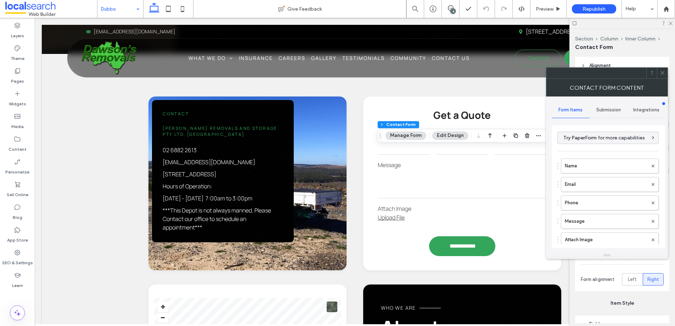
click at [609, 112] on span "Submission" at bounding box center [608, 110] width 24 height 6
click at [594, 142] on label "New submission notification" at bounding box center [608, 143] width 95 height 14
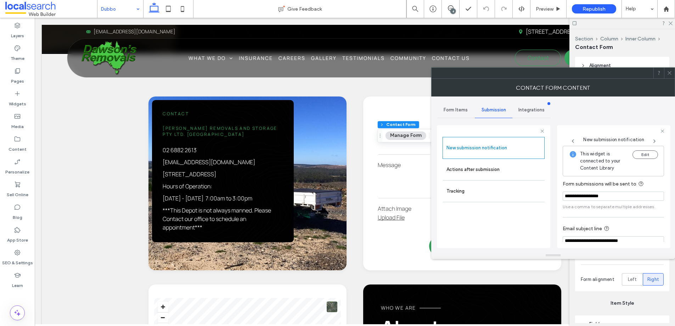
scroll to position [37, 0]
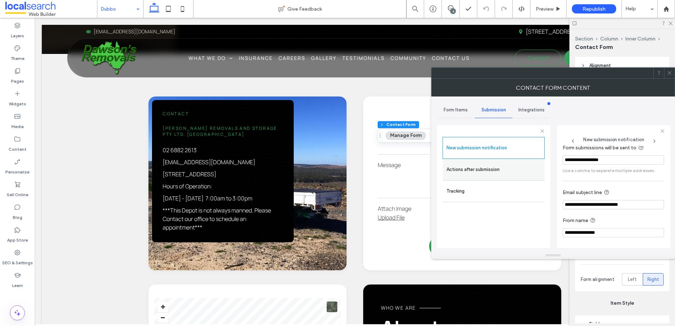
drag, startPoint x: 478, startPoint y: 172, endPoint x: 493, endPoint y: 173, distance: 14.6
click at [478, 172] on label "Actions after submission" at bounding box center [493, 169] width 95 height 14
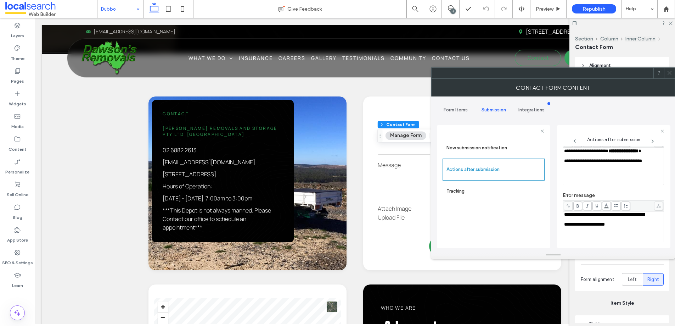
scroll to position [122, 0]
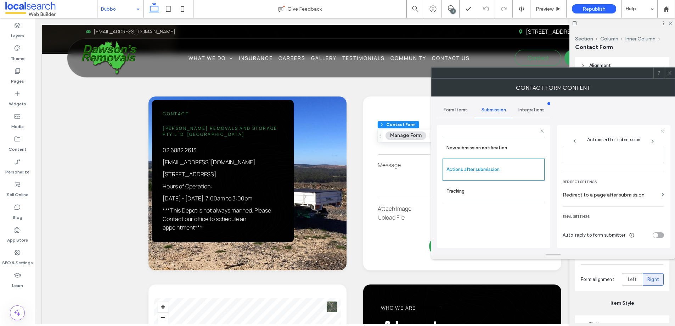
click at [671, 72] on icon at bounding box center [669, 72] width 5 height 5
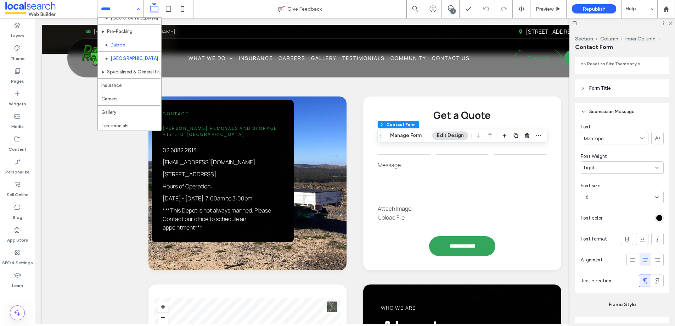
scroll to position [142, 0]
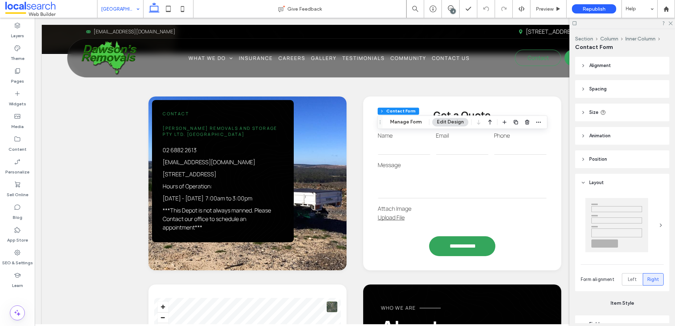
drag, startPoint x: 405, startPoint y: 123, endPoint x: 434, endPoint y: 122, distance: 28.4
click at [405, 123] on button "Manage Form" at bounding box center [406, 122] width 41 height 9
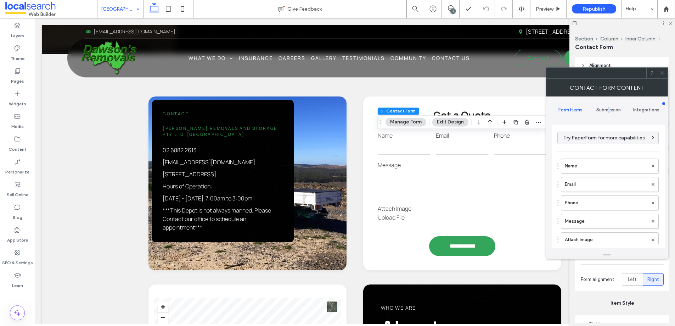
drag, startPoint x: 609, startPoint y: 109, endPoint x: 606, endPoint y: 114, distance: 5.8
click at [609, 109] on span "Submission" at bounding box center [608, 110] width 24 height 6
drag, startPoint x: 588, startPoint y: 139, endPoint x: 585, endPoint y: 138, distance: 3.7
click at [588, 139] on label "New submission notification" at bounding box center [608, 143] width 95 height 14
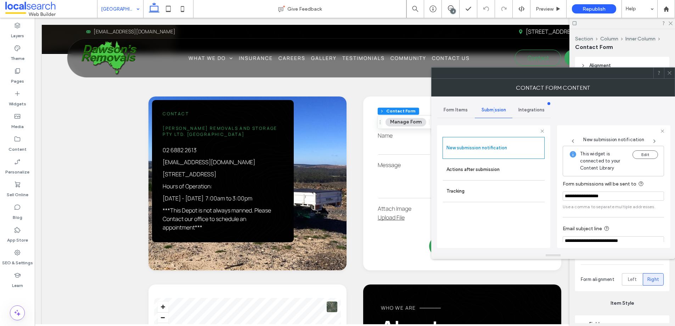
scroll to position [37, 0]
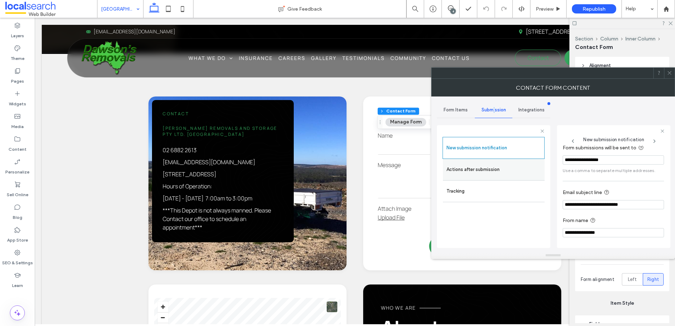
click at [488, 169] on label "Actions after submission" at bounding box center [493, 169] width 95 height 14
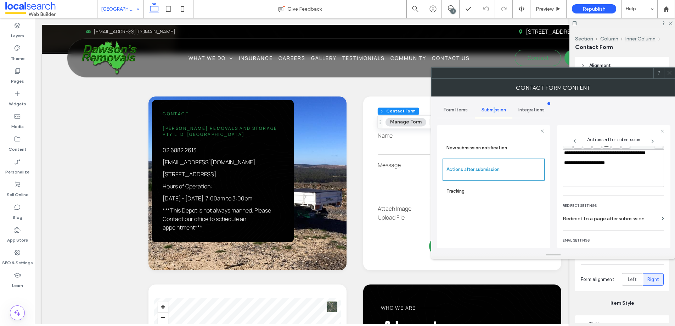
scroll to position [122, 0]
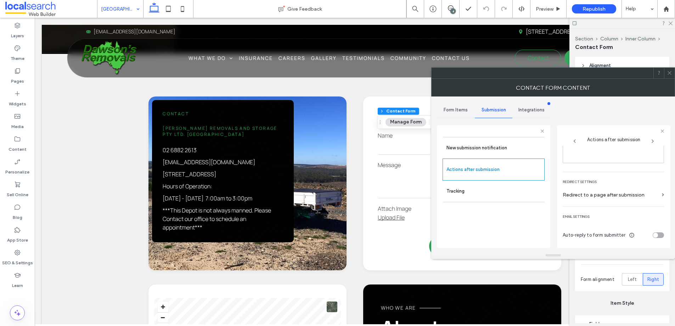
click at [670, 73] on icon at bounding box center [669, 72] width 5 height 5
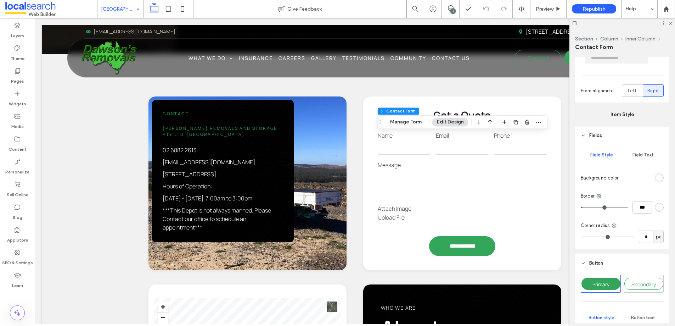
scroll to position [189, 0]
click at [640, 156] on span "Field Text" at bounding box center [643, 155] width 21 height 6
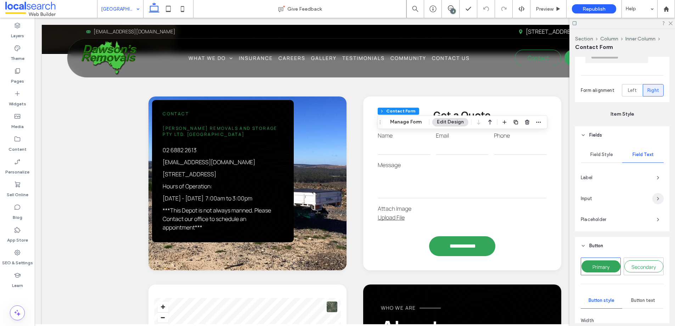
click at [654, 199] on span "button" at bounding box center [657, 198] width 11 height 11
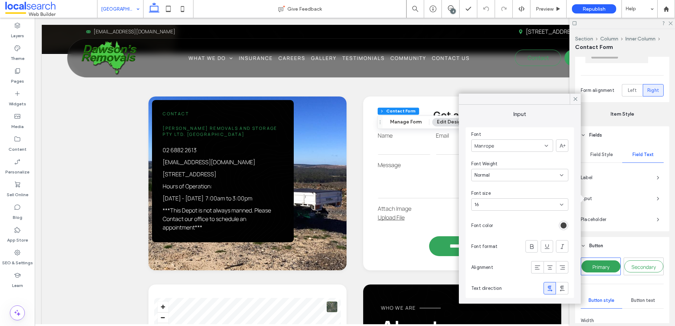
click at [575, 97] on icon at bounding box center [575, 99] width 6 height 6
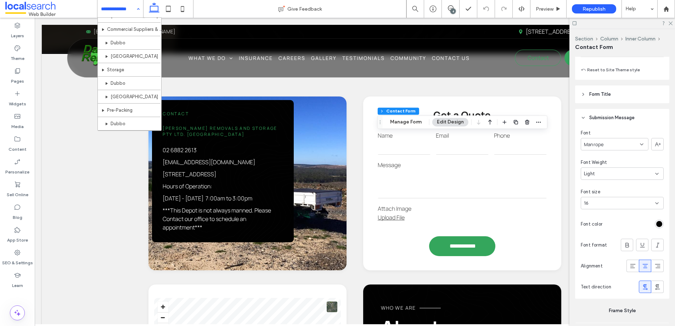
scroll to position [0, 0]
